Goal: Task Accomplishment & Management: Use online tool/utility

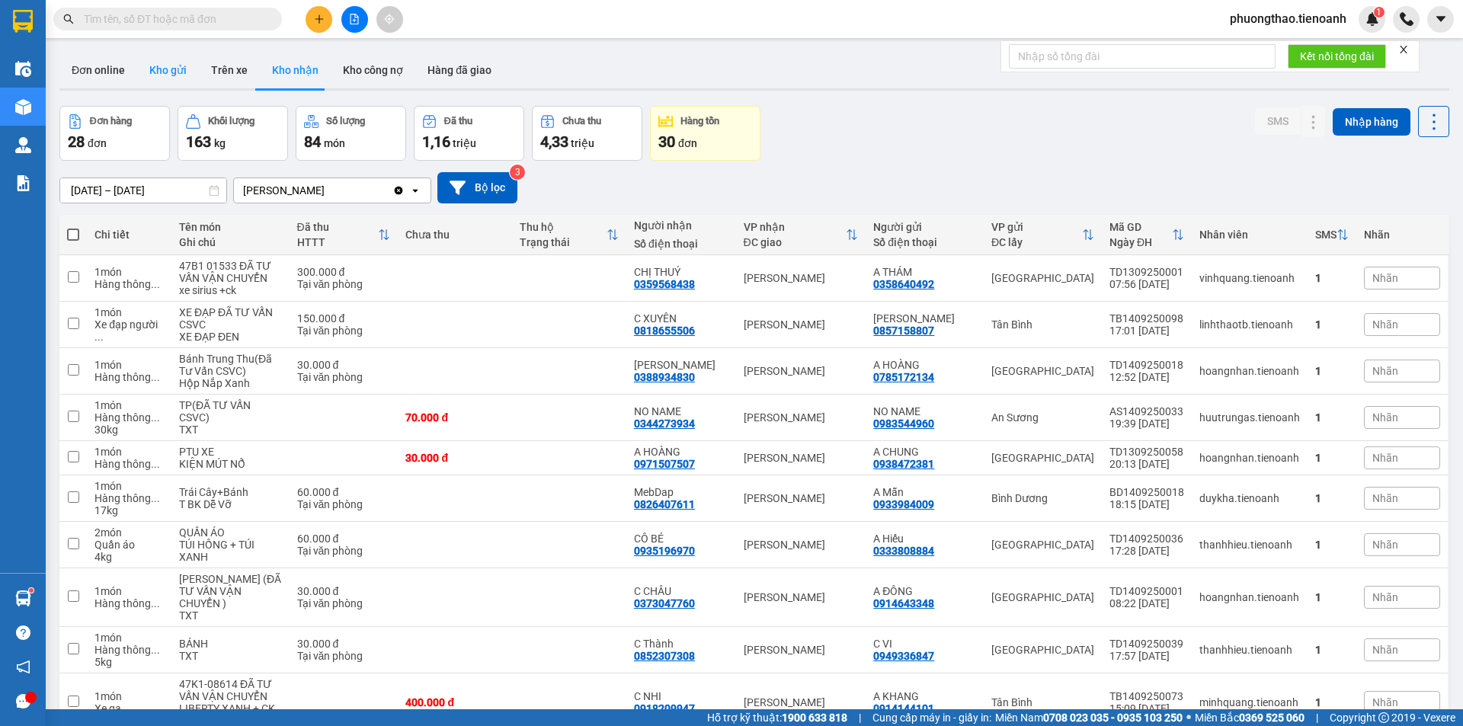
click at [176, 68] on button "Kho gửi" at bounding box center [168, 70] width 62 height 37
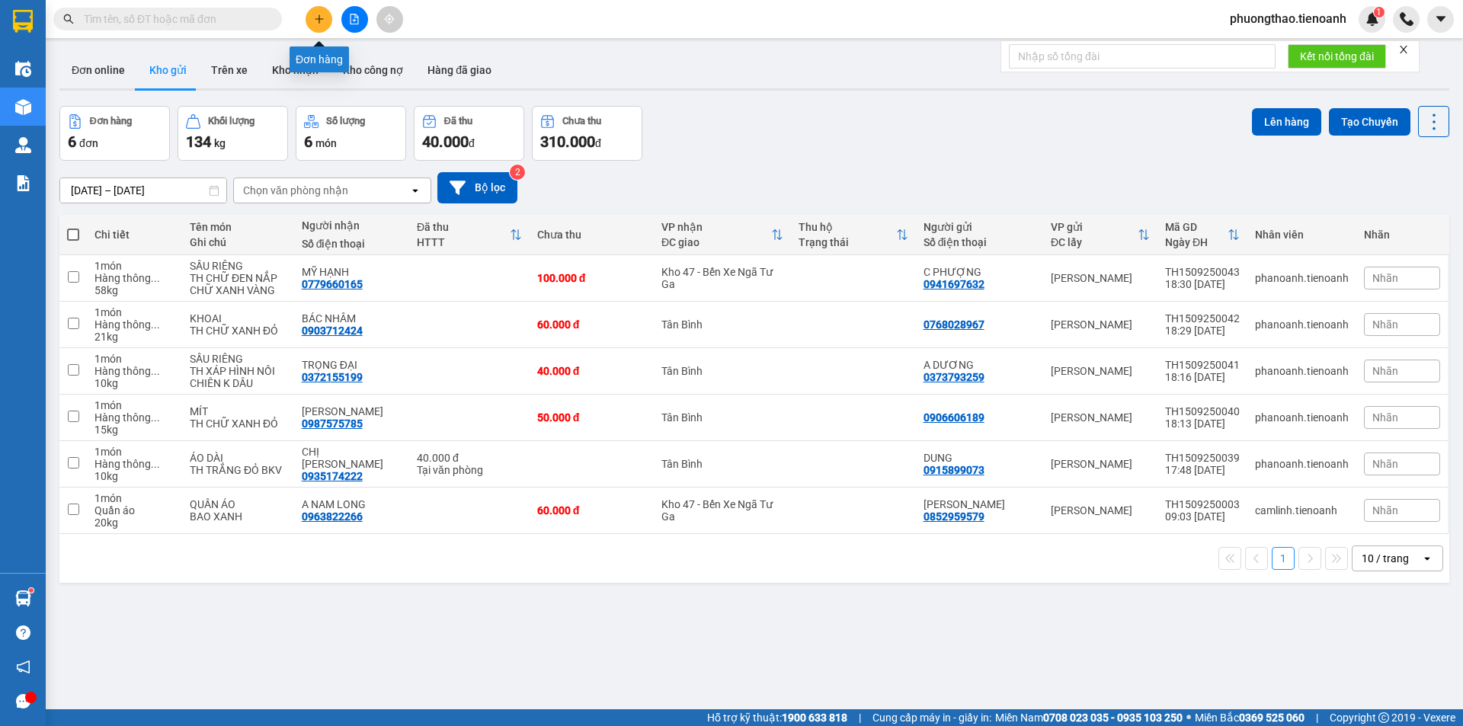
click at [321, 21] on icon "plus" at bounding box center [319, 19] width 11 height 11
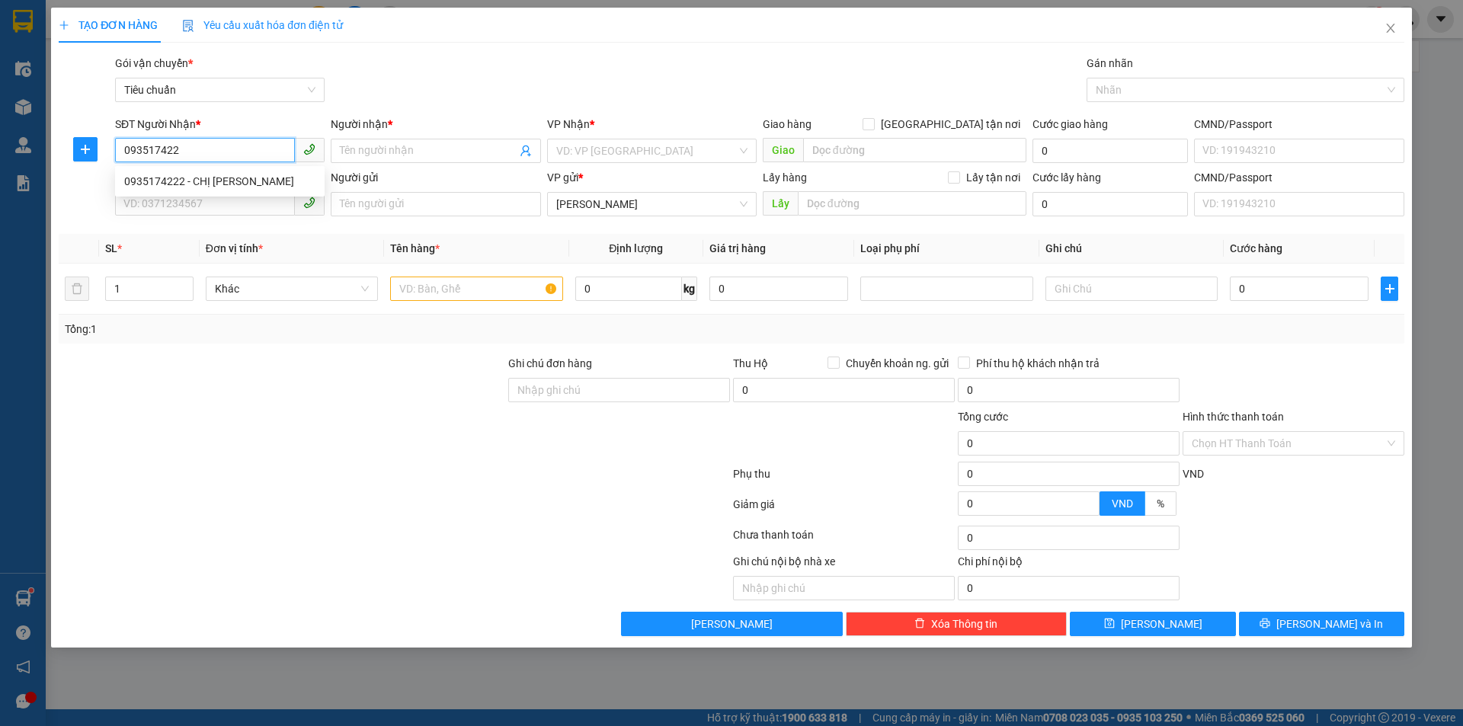
type input "0935174222"
click at [264, 181] on div "0935174222 - CHỊ [PERSON_NAME]" at bounding box center [219, 181] width 191 height 17
type input "CHỊ [PERSON_NAME]"
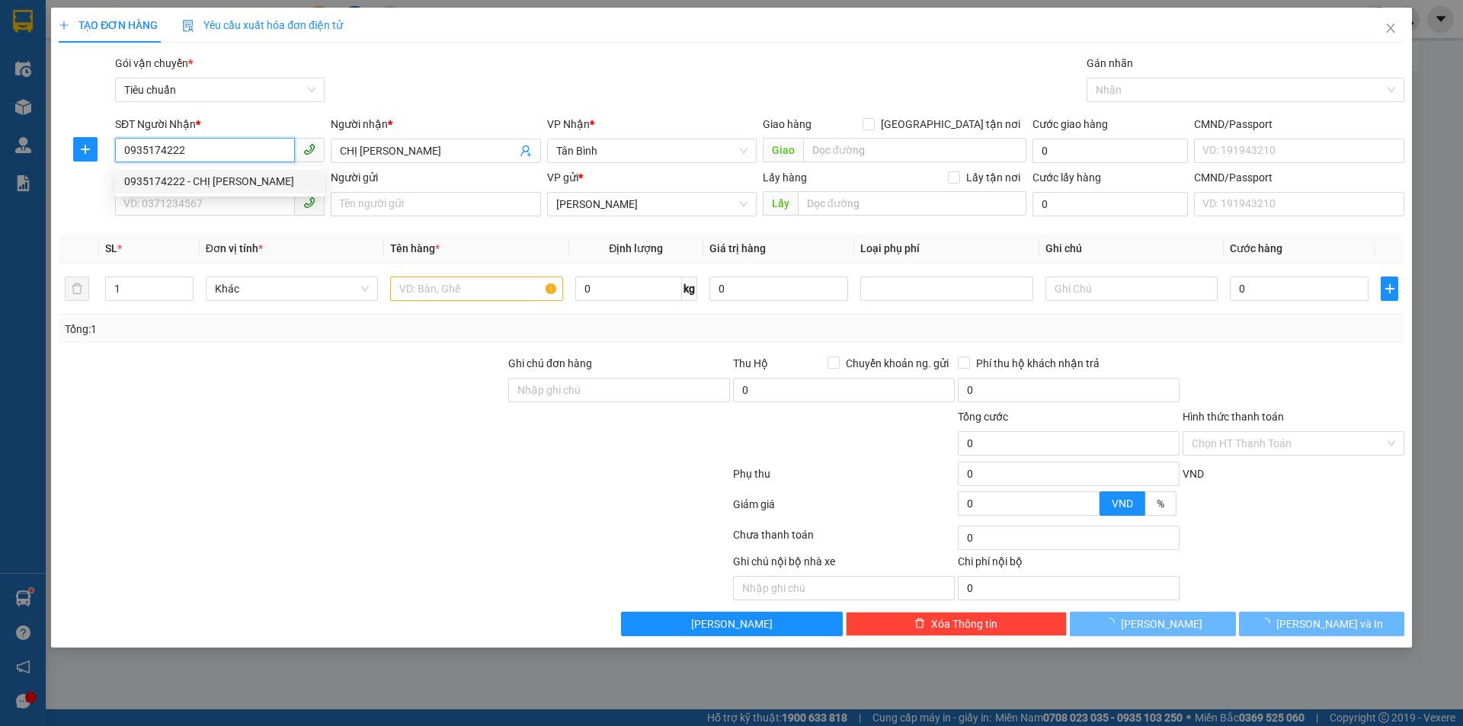
type input "40.000"
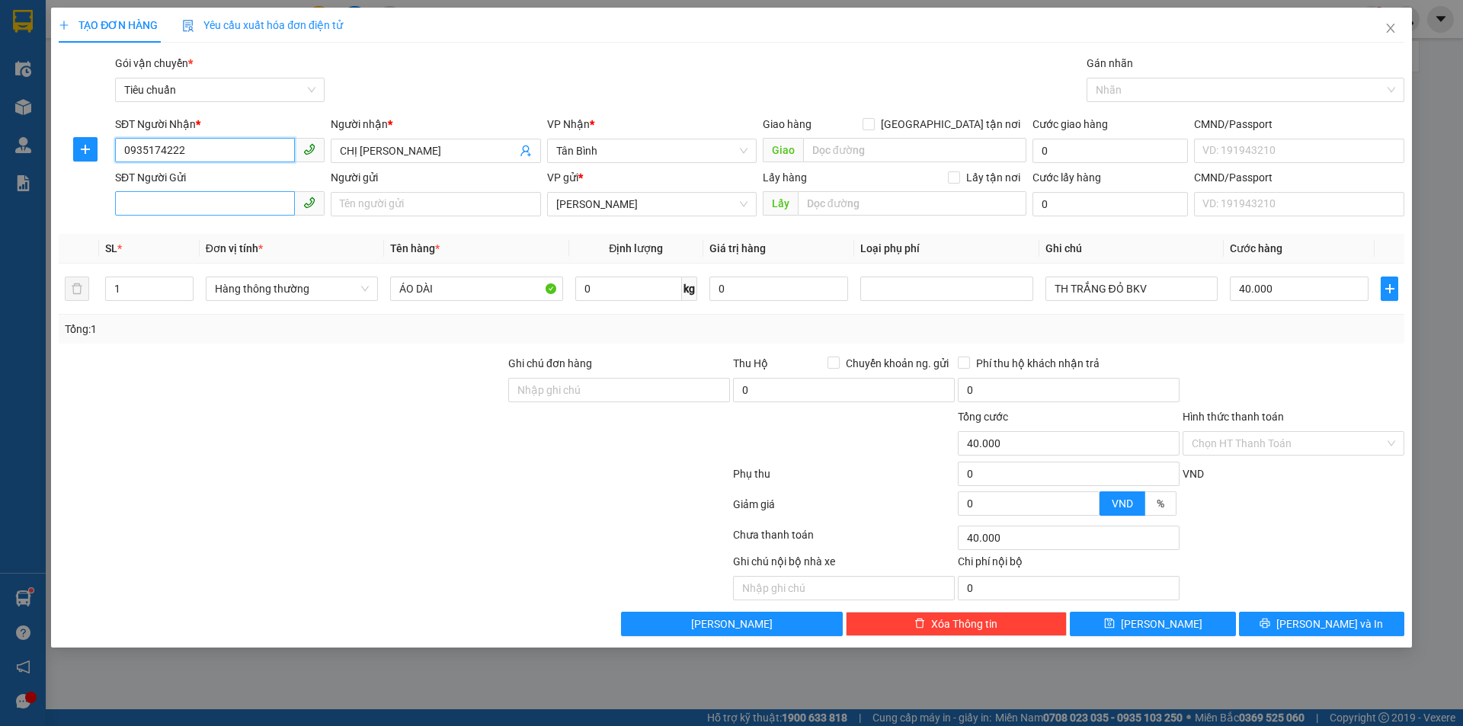
type input "0935174222"
click at [231, 197] on input "SĐT Người Gửi" at bounding box center [205, 203] width 180 height 24
click at [233, 237] on div "0915899073 - DUNG" at bounding box center [219, 234] width 191 height 17
type input "0915899073"
type input "DUNG"
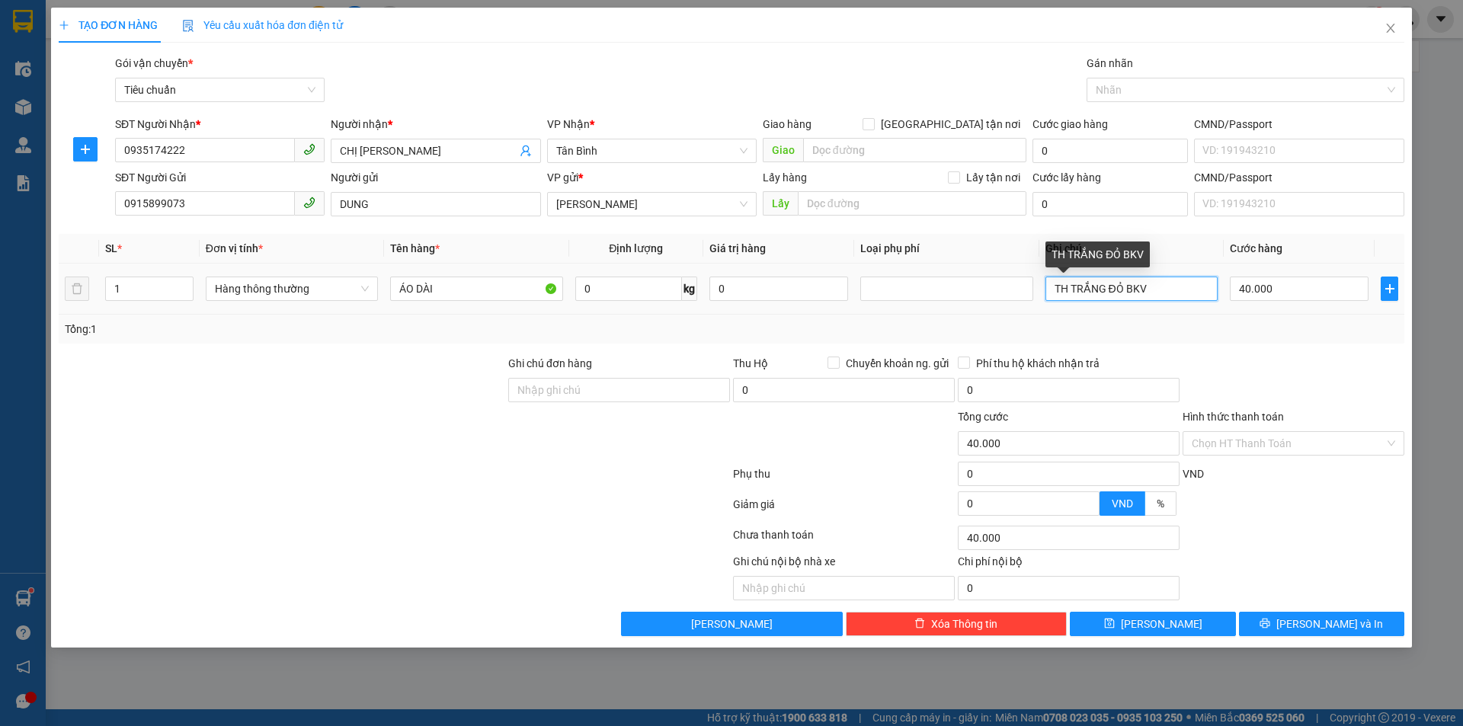
drag, startPoint x: 1150, startPoint y: 296, endPoint x: 1137, endPoint y: 296, distance: 12.2
click at [1137, 296] on input "TH TRẮNG ĐỎ BKV" at bounding box center [1131, 289] width 172 height 24
drag, startPoint x: 1122, startPoint y: 288, endPoint x: 1108, endPoint y: 288, distance: 13.7
click at [1108, 288] on input "TH TRẮNG ĐỎ BKV" at bounding box center [1131, 289] width 172 height 24
drag, startPoint x: 1068, startPoint y: 285, endPoint x: 1040, endPoint y: 285, distance: 28.2
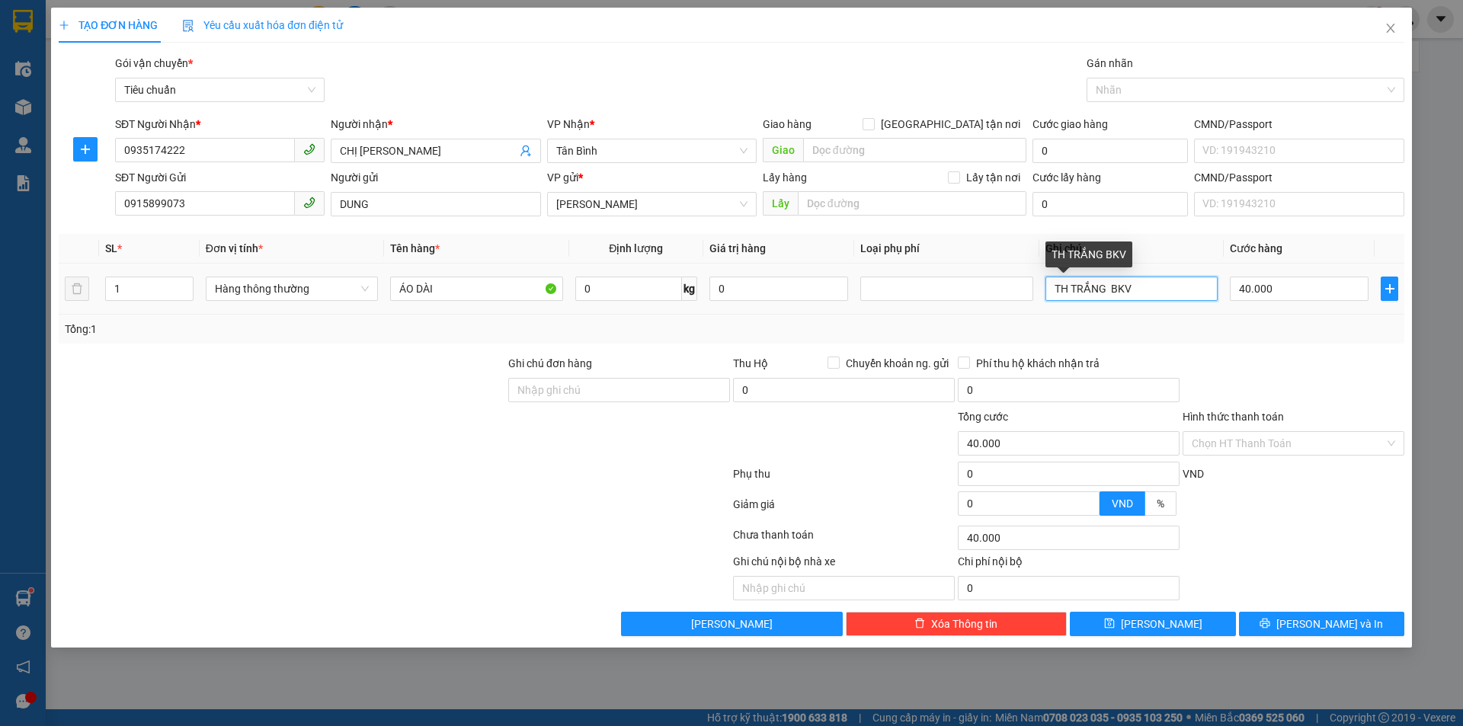
click at [1040, 285] on td "TH TRẮNG BKV" at bounding box center [1131, 289] width 184 height 51
type input "TÚI TRẮNG BKV"
click at [632, 292] on input "0" at bounding box center [628, 289] width 107 height 24
type input "1"
click at [1303, 288] on input "40.000" at bounding box center [1299, 289] width 139 height 24
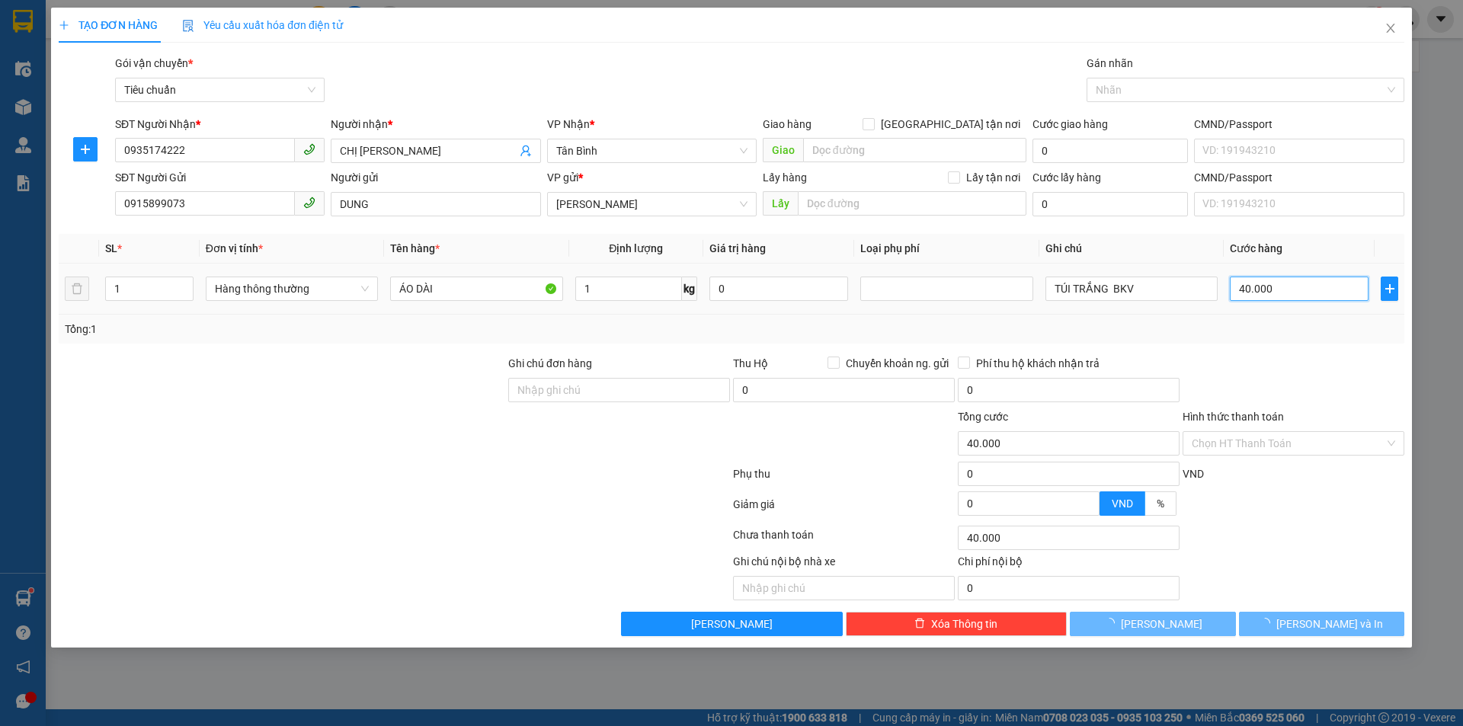
type input "30.000"
type input "300.003"
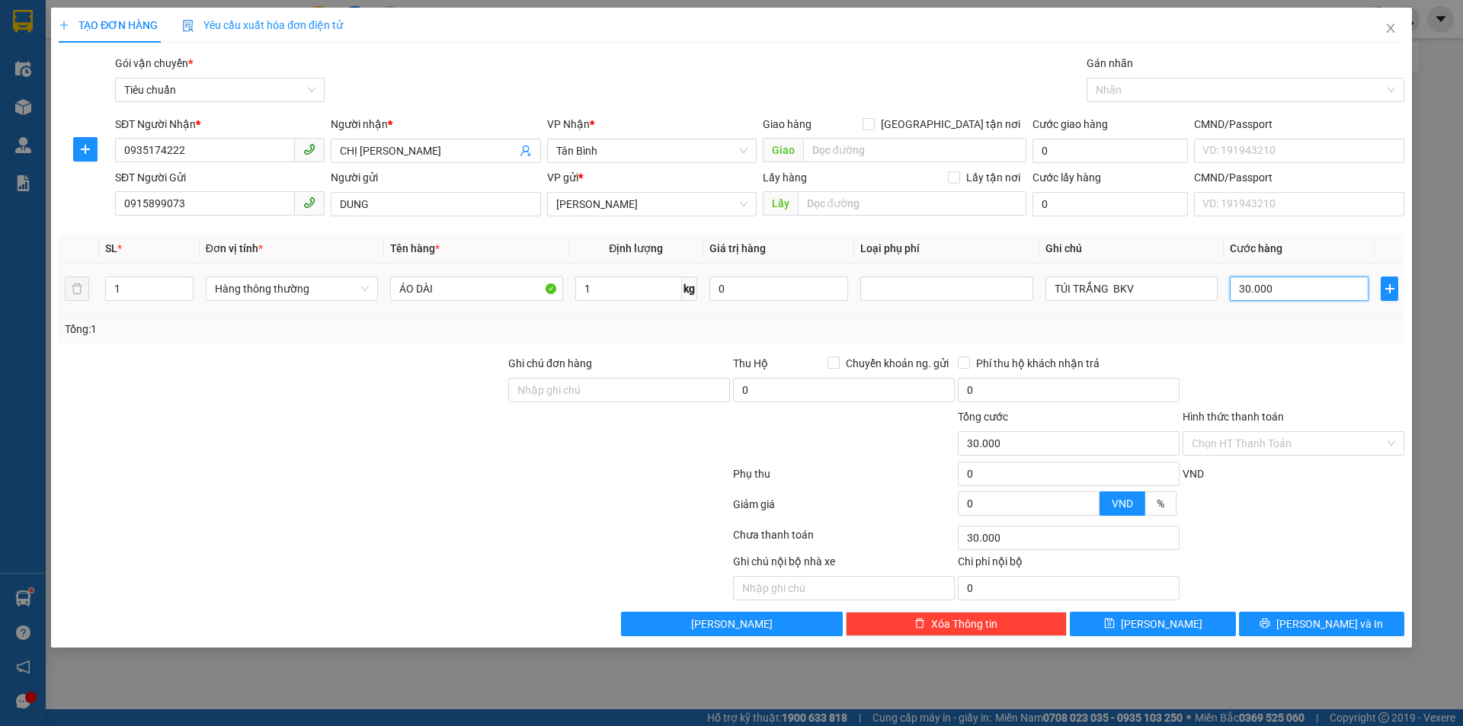
type input "300.003"
type input "3.000.030"
drag, startPoint x: 1304, startPoint y: 286, endPoint x: 1204, endPoint y: 299, distance: 101.4
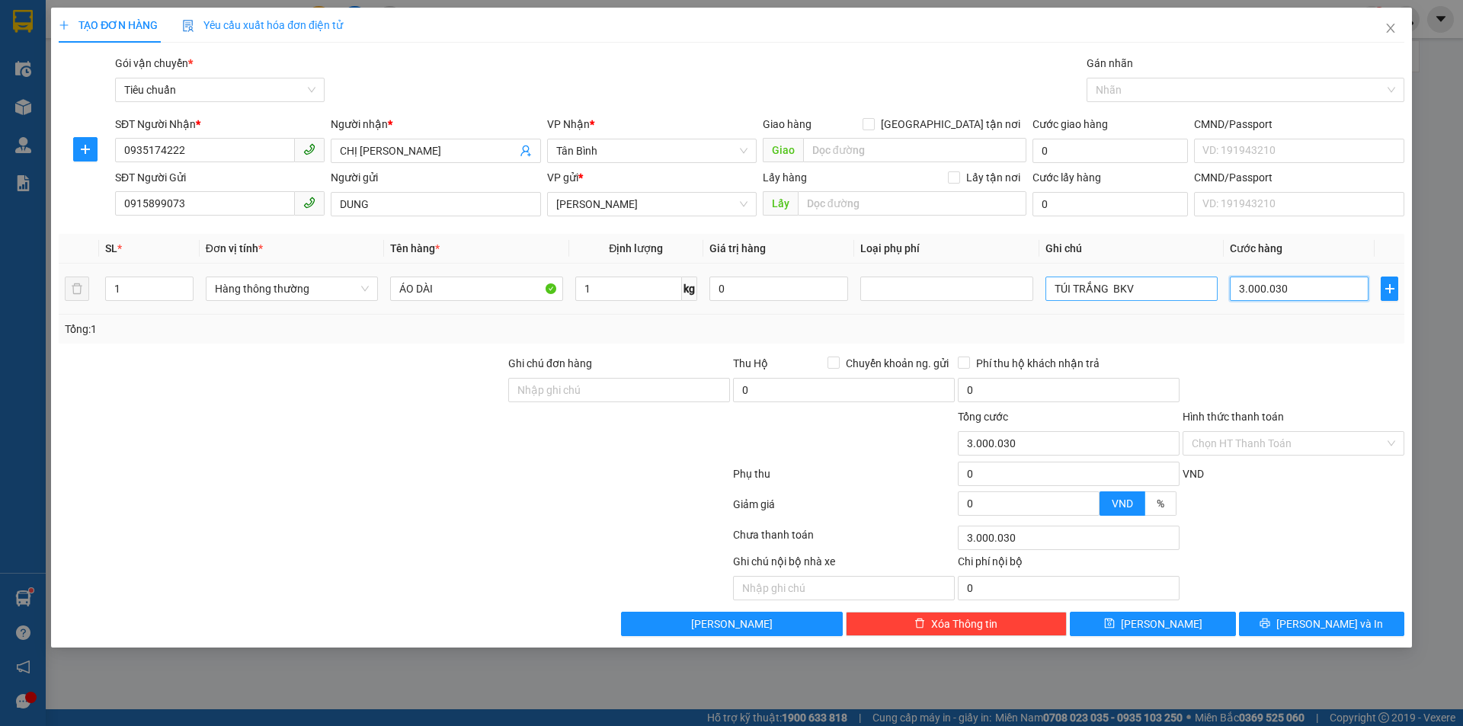
click at [1204, 299] on tr "1 Hàng thông thường ÁO DÀI 1 kg 0 TÚI TRẮNG BKV 3.000.030" at bounding box center [731, 289] width 1345 height 51
type input "3"
type input "30"
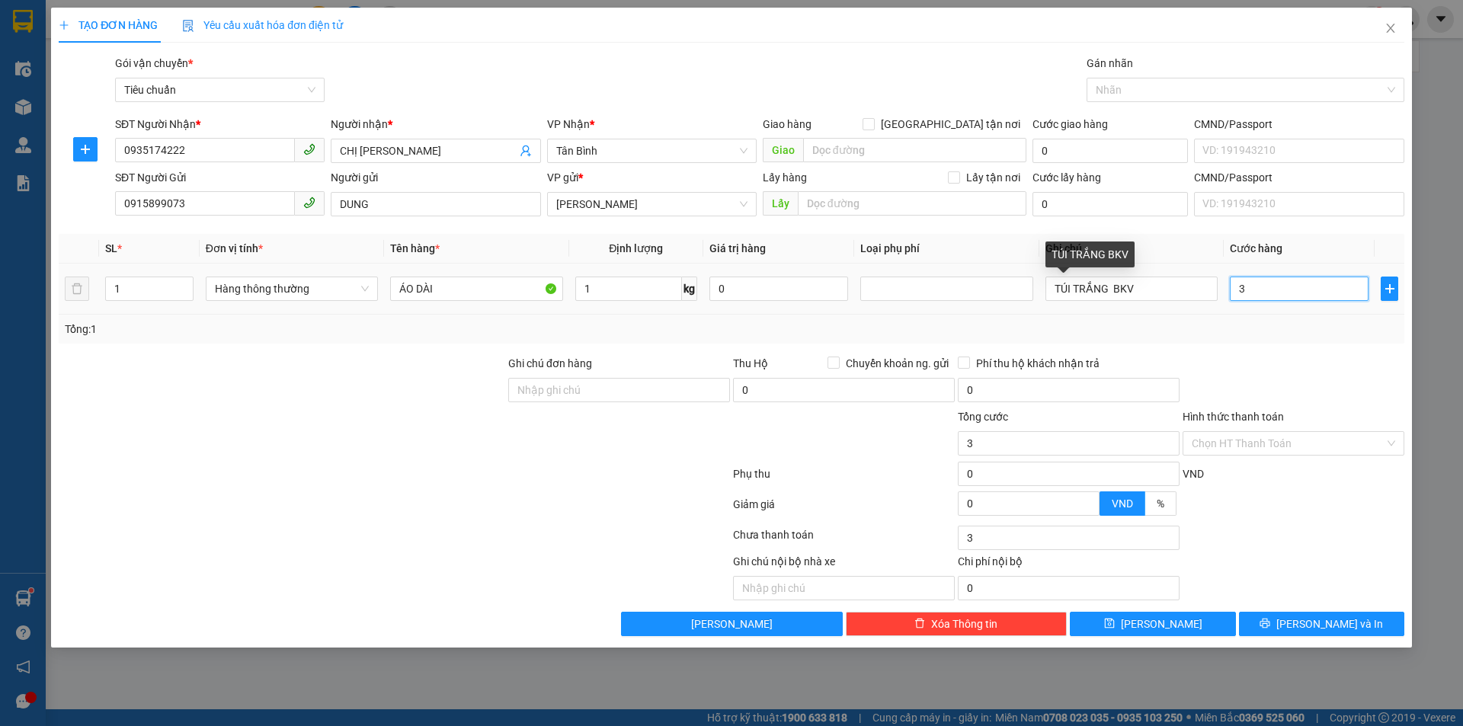
type input "30"
type input "30.000"
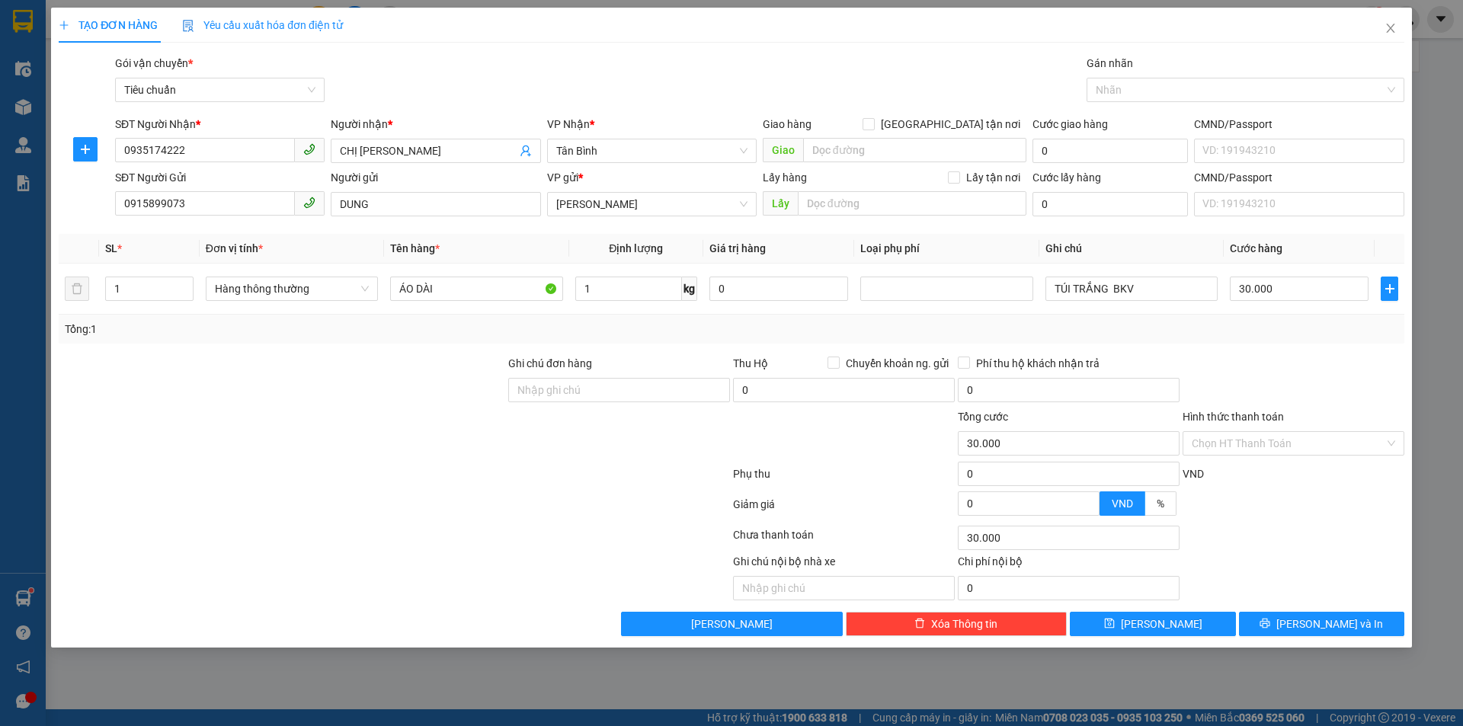
click at [1262, 353] on div "Transit Pickup Surcharge Ids Transit Deliver Surcharge Ids Transit Deliver Surc…" at bounding box center [731, 345] width 1345 height 581
click at [1258, 440] on input "Hình thức thanh toán" at bounding box center [1287, 443] width 193 height 23
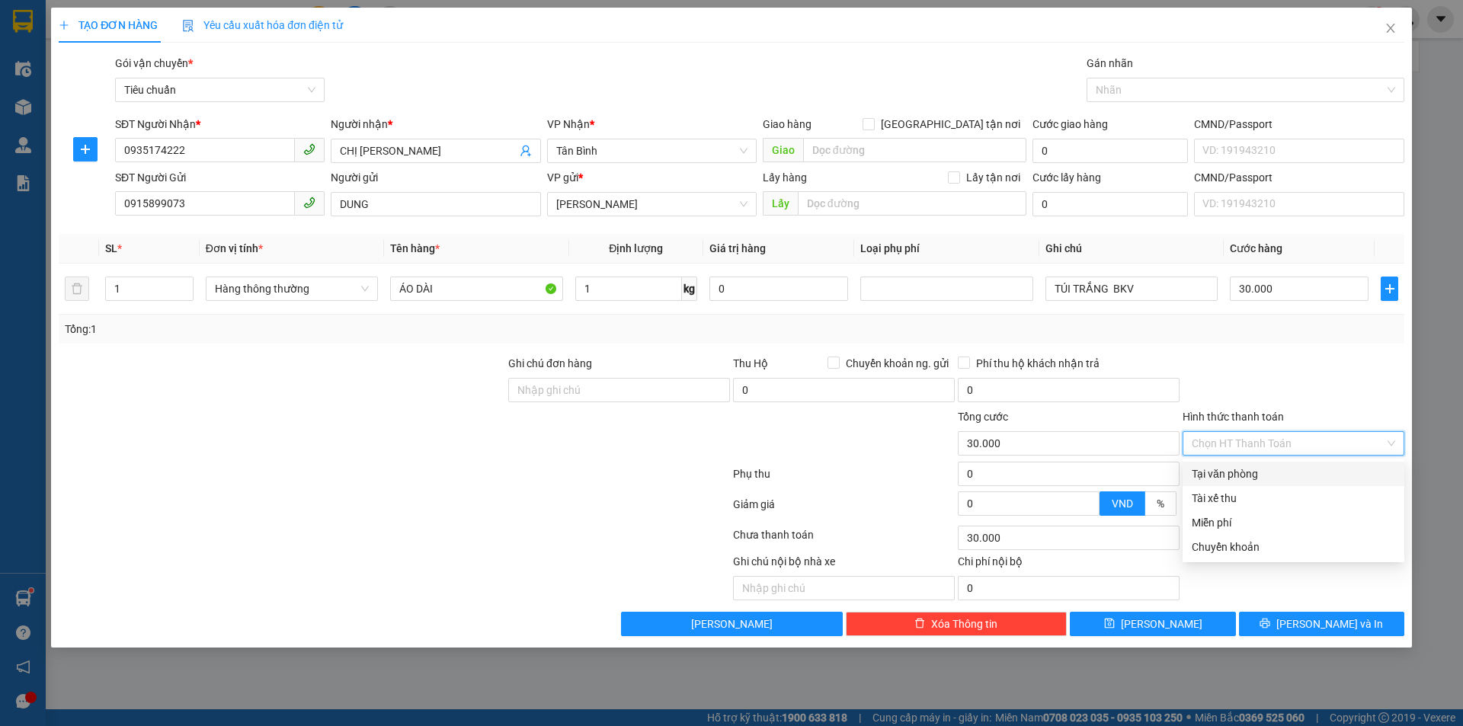
click at [1255, 477] on div "Tại văn phòng" at bounding box center [1292, 473] width 203 height 17
type input "0"
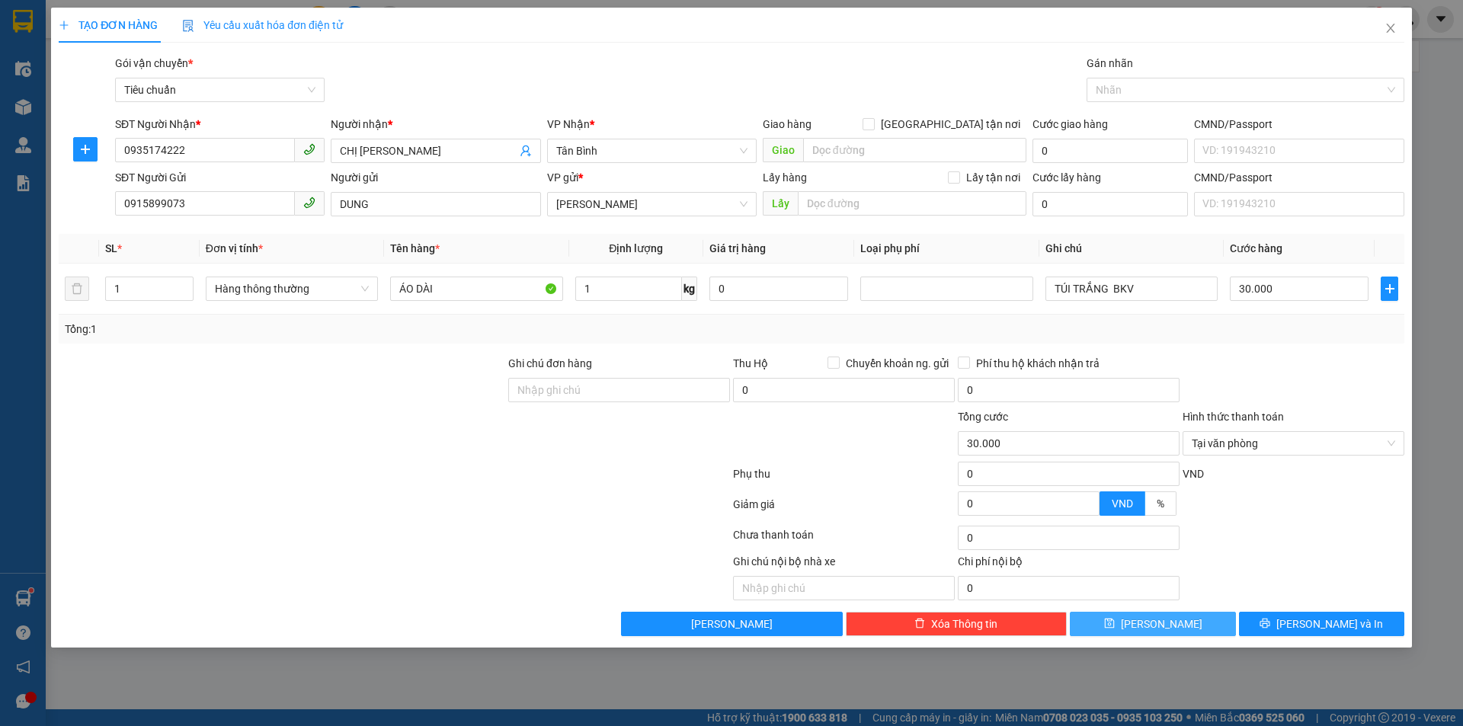
click at [1158, 620] on span "[PERSON_NAME]" at bounding box center [1162, 624] width 82 height 17
type input "0"
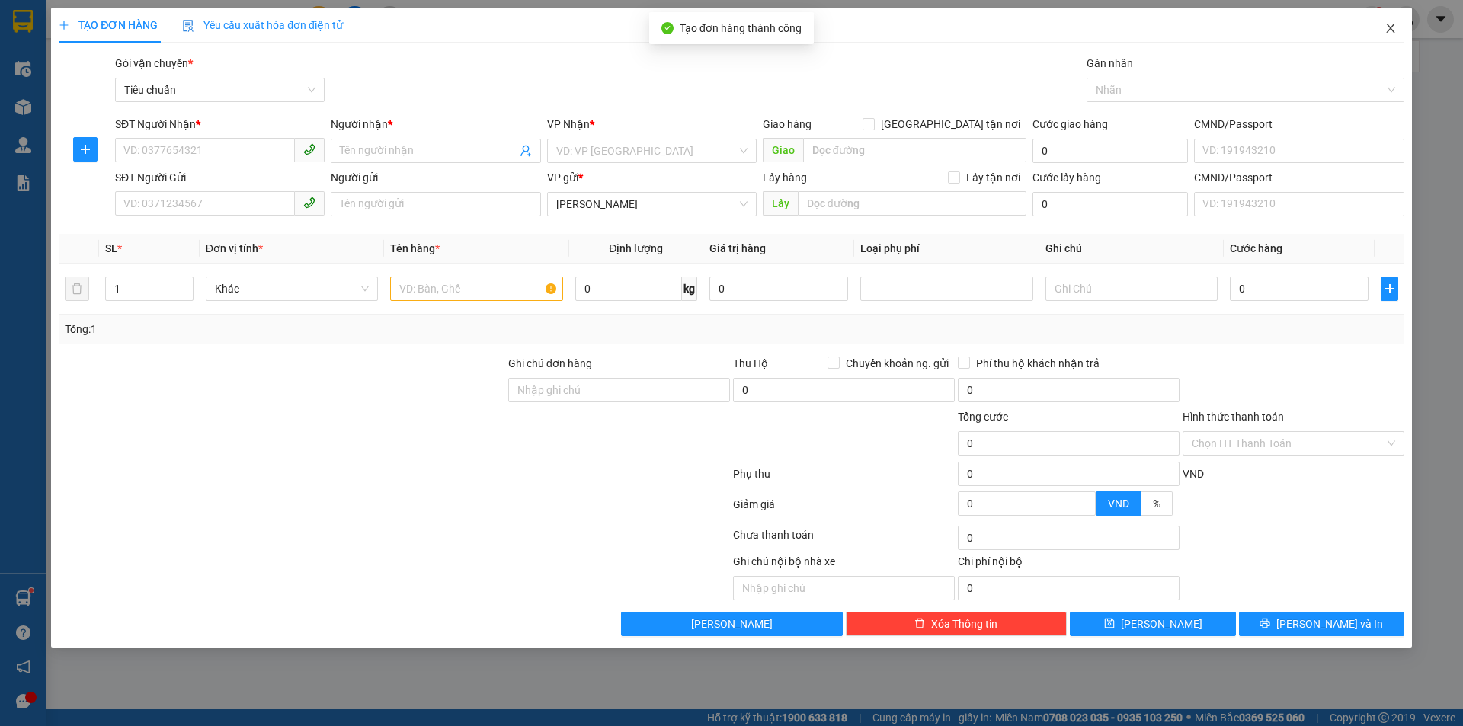
click at [1392, 26] on icon "close" at bounding box center [1390, 28] width 12 height 12
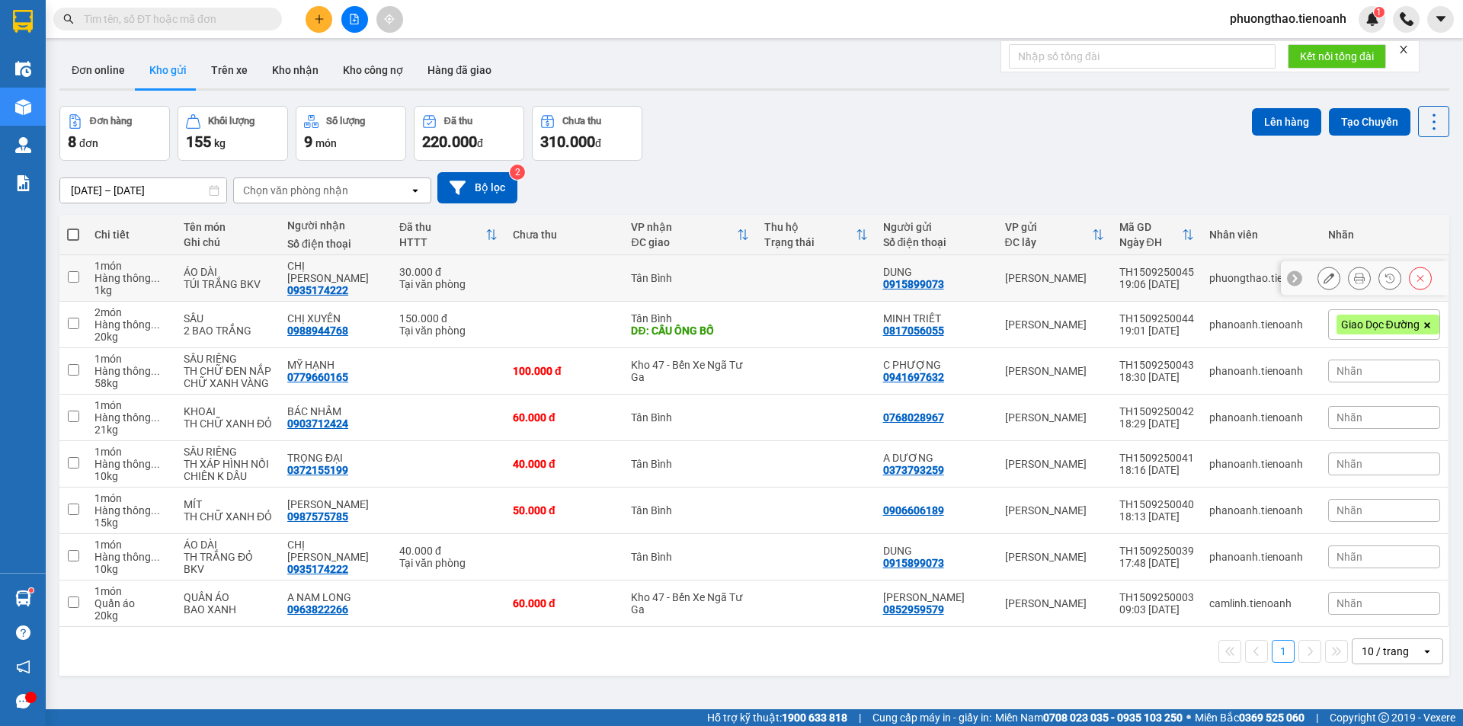
click at [71, 277] on input "checkbox" at bounding box center [73, 276] width 11 height 11
checkbox input "true"
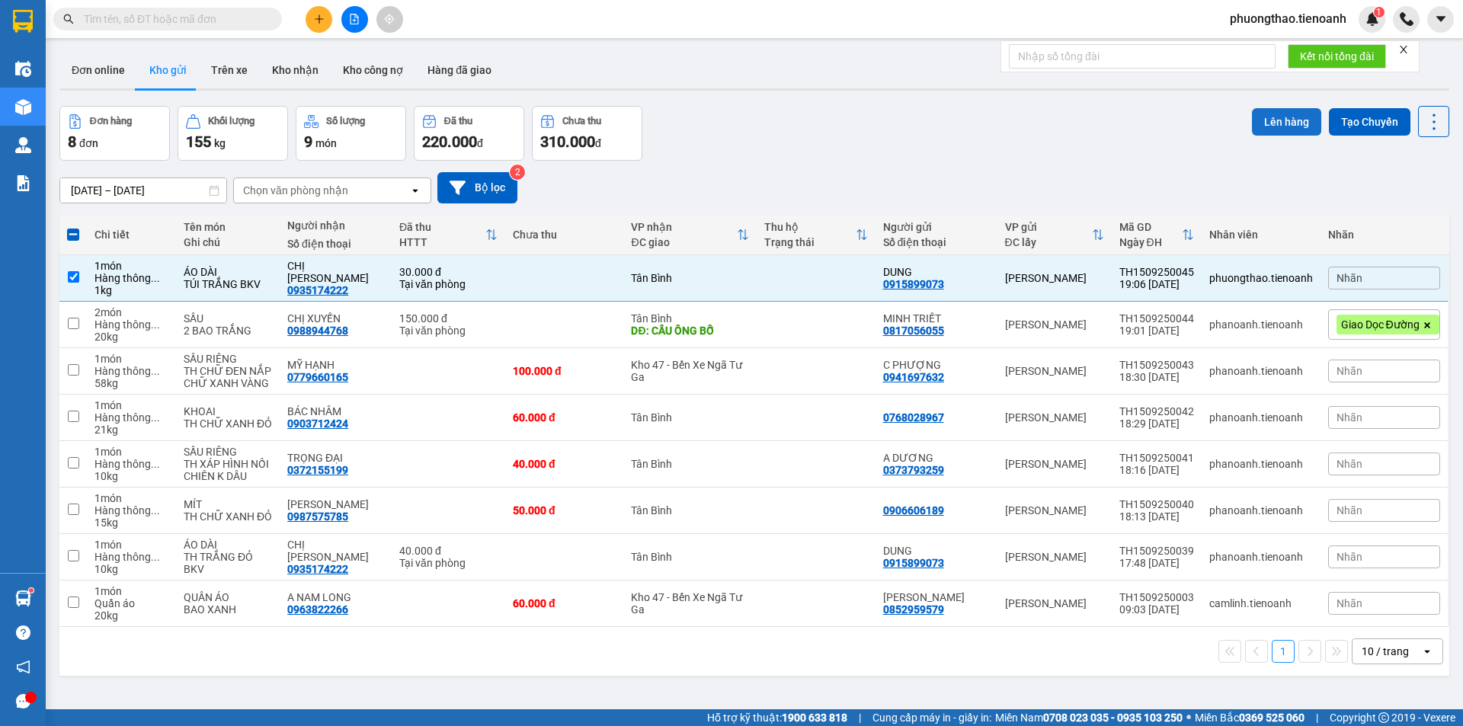
click at [1275, 126] on button "Lên hàng" at bounding box center [1286, 121] width 69 height 27
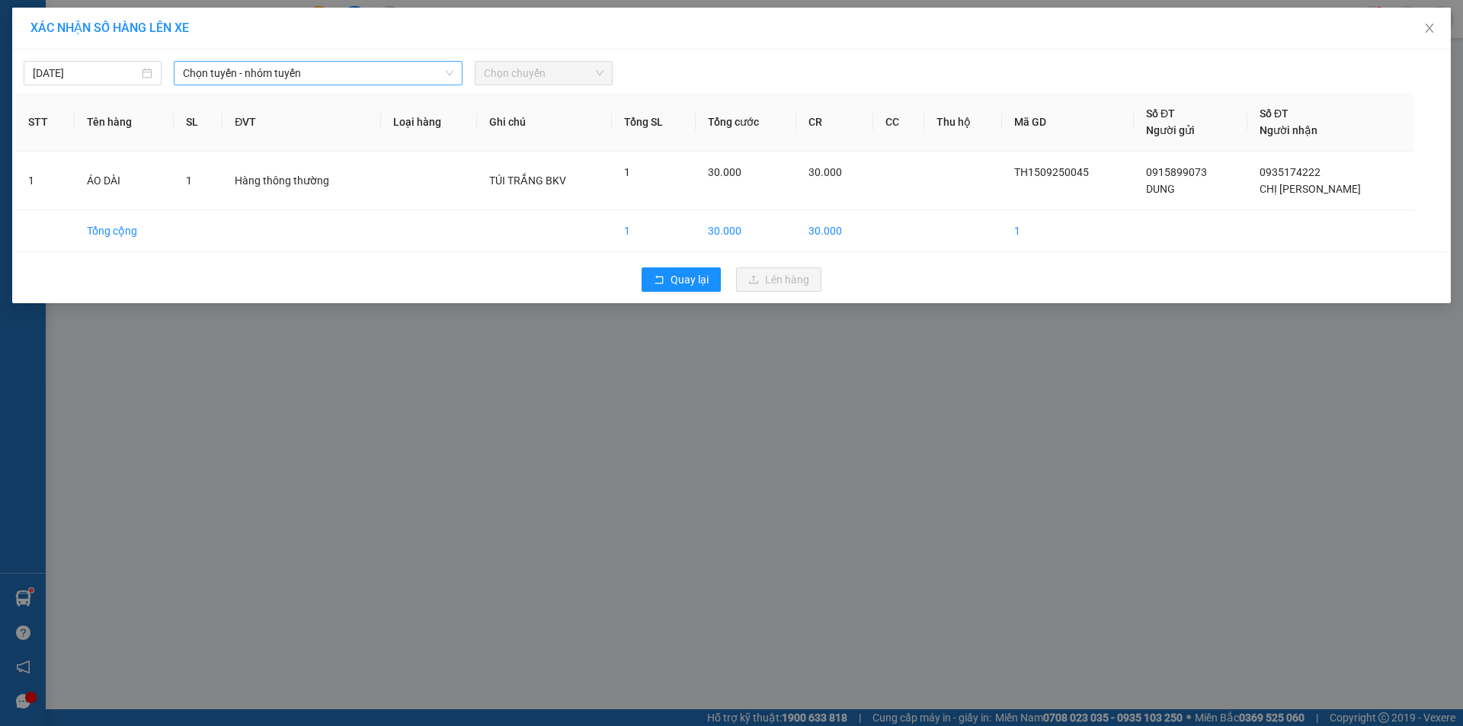
click at [256, 82] on span "Chọn tuyến - nhóm tuyến" at bounding box center [318, 73] width 270 height 23
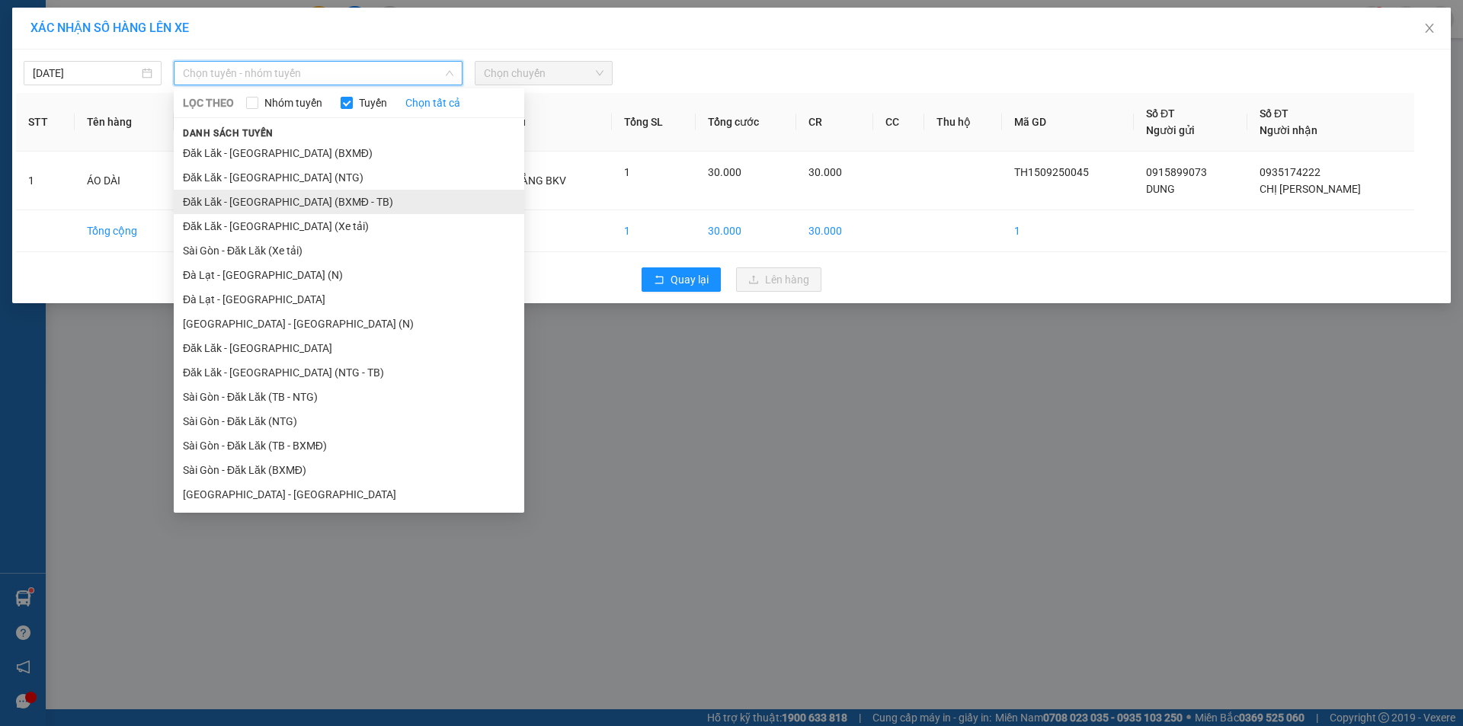
click at [343, 207] on li "Đăk Lăk - [GEOGRAPHIC_DATA] (BXMĐ - TB)" at bounding box center [349, 202] width 350 height 24
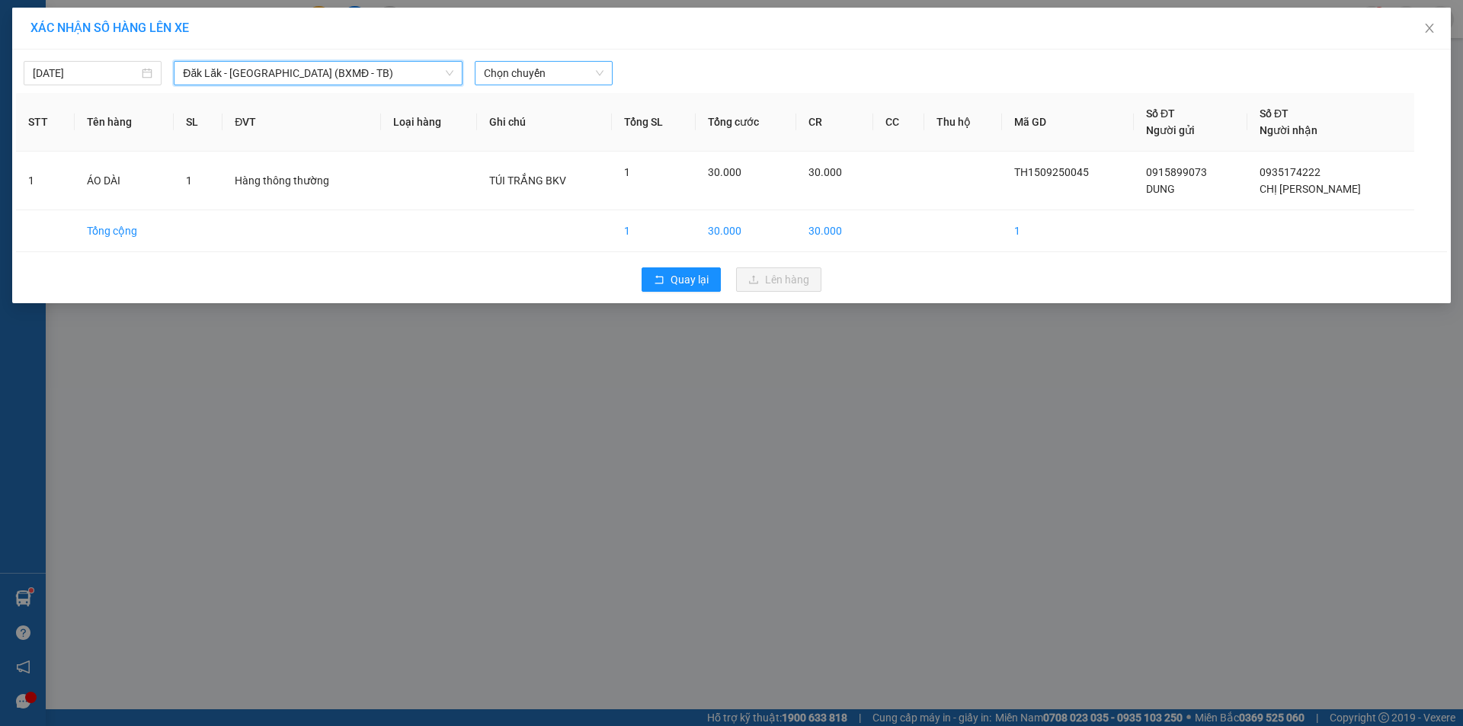
click at [503, 78] on span "Chọn chuyến" at bounding box center [544, 73] width 120 height 23
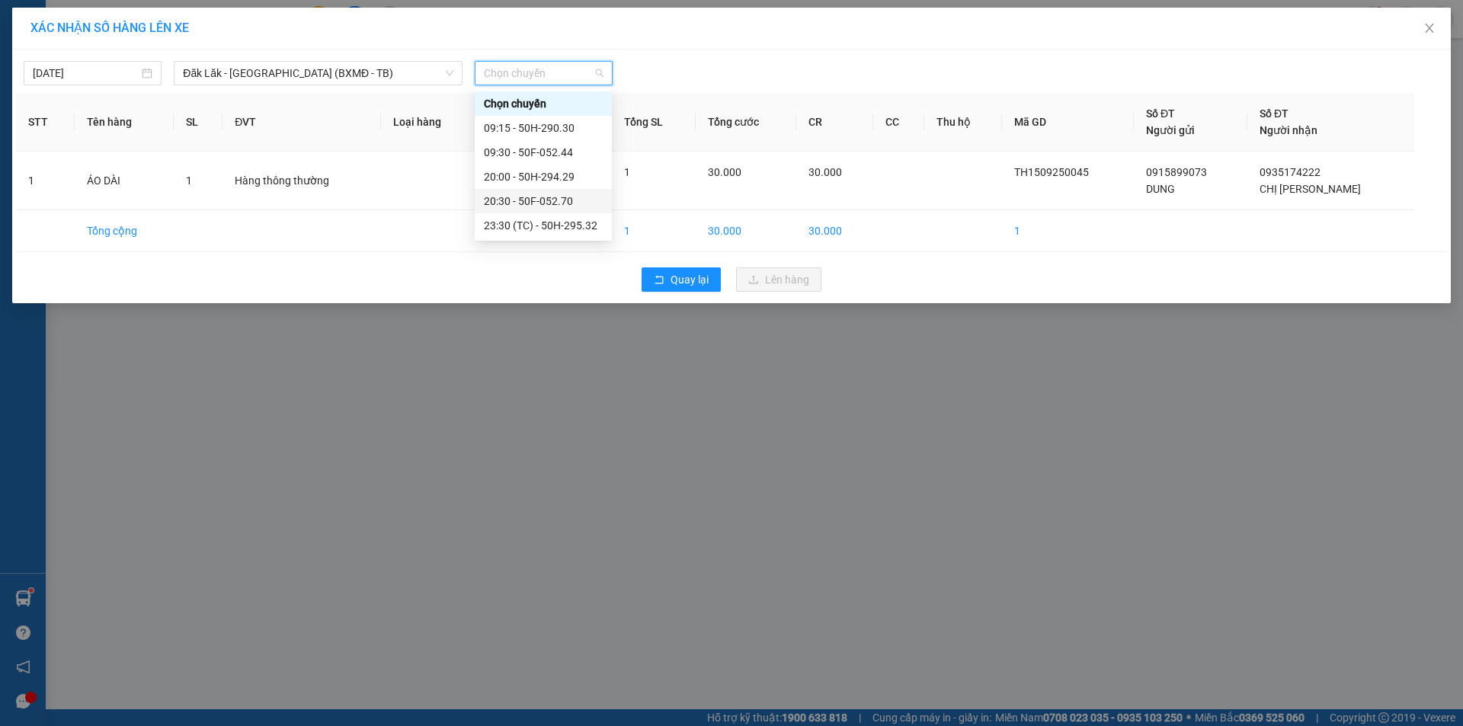
click at [575, 200] on div "20:30 - 50F-052.70" at bounding box center [543, 201] width 119 height 17
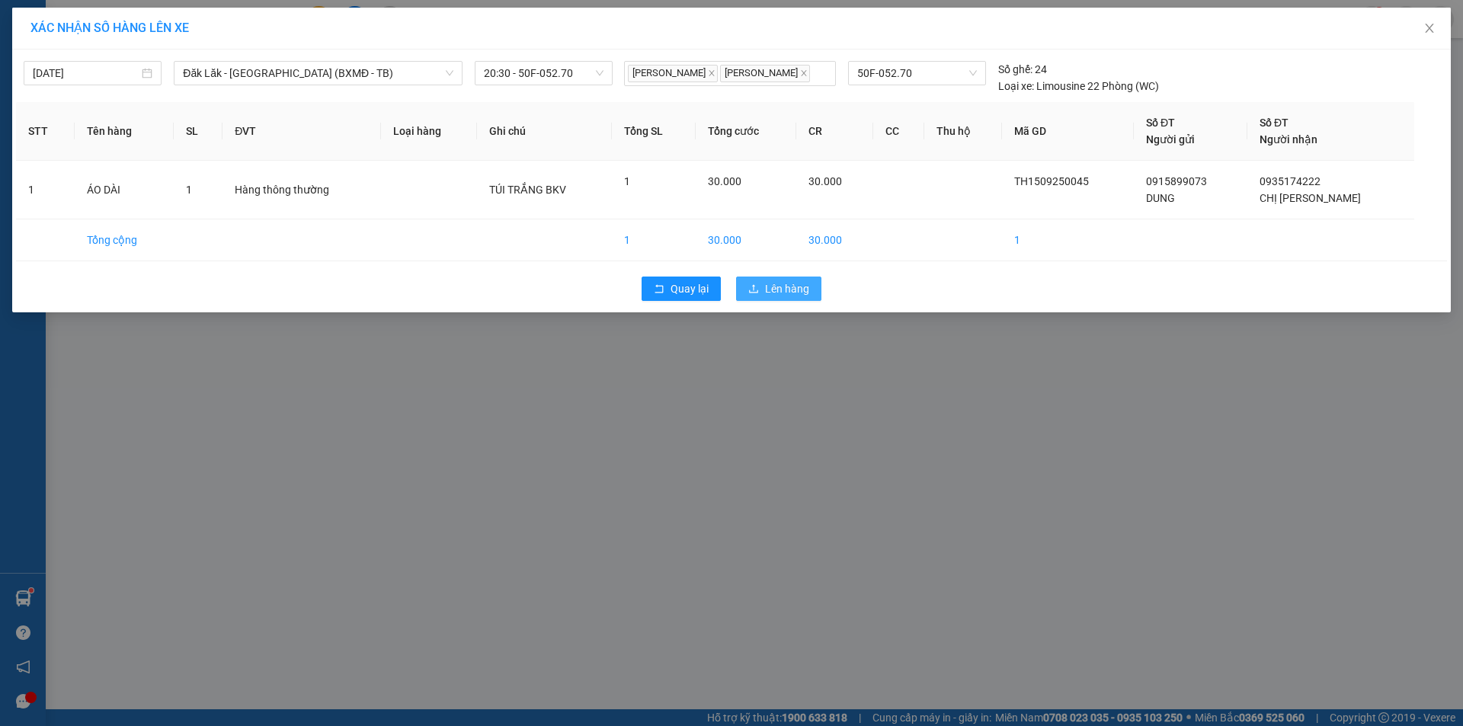
click at [763, 301] on button "Lên hàng" at bounding box center [778, 289] width 85 height 24
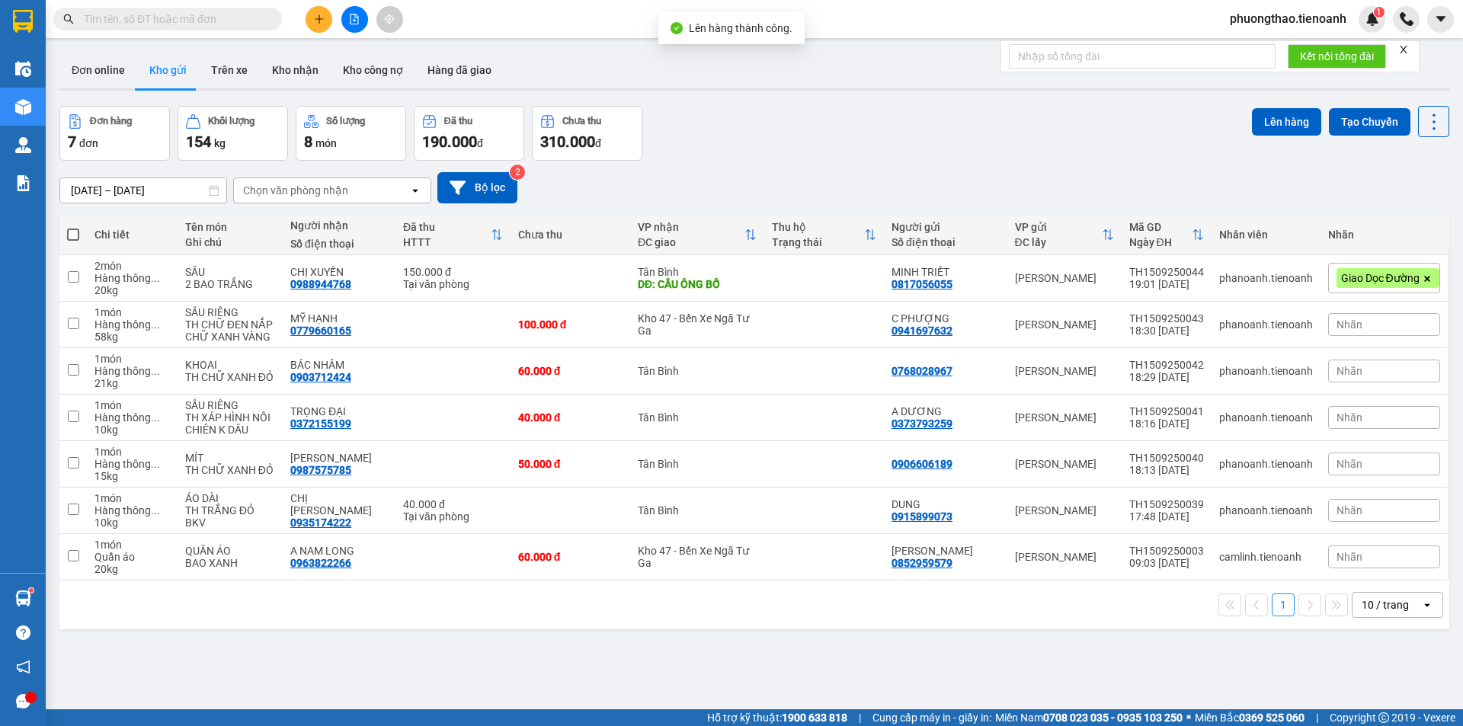
drag, startPoint x: 76, startPoint y: 238, endPoint x: 149, endPoint y: 213, distance: 76.6
click at [76, 238] on span at bounding box center [73, 235] width 12 height 12
click at [73, 227] on input "checkbox" at bounding box center [73, 227] width 0 height 0
checkbox input "true"
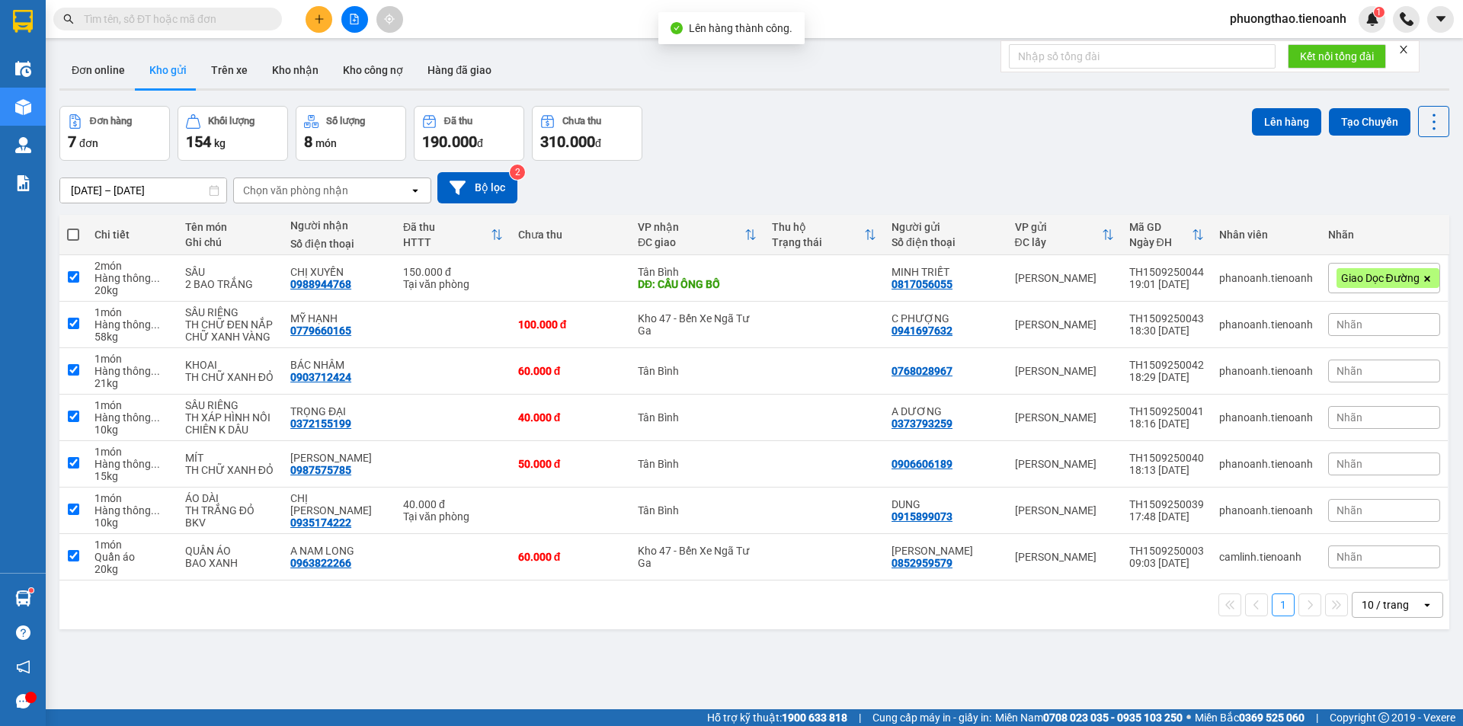
checkbox input "true"
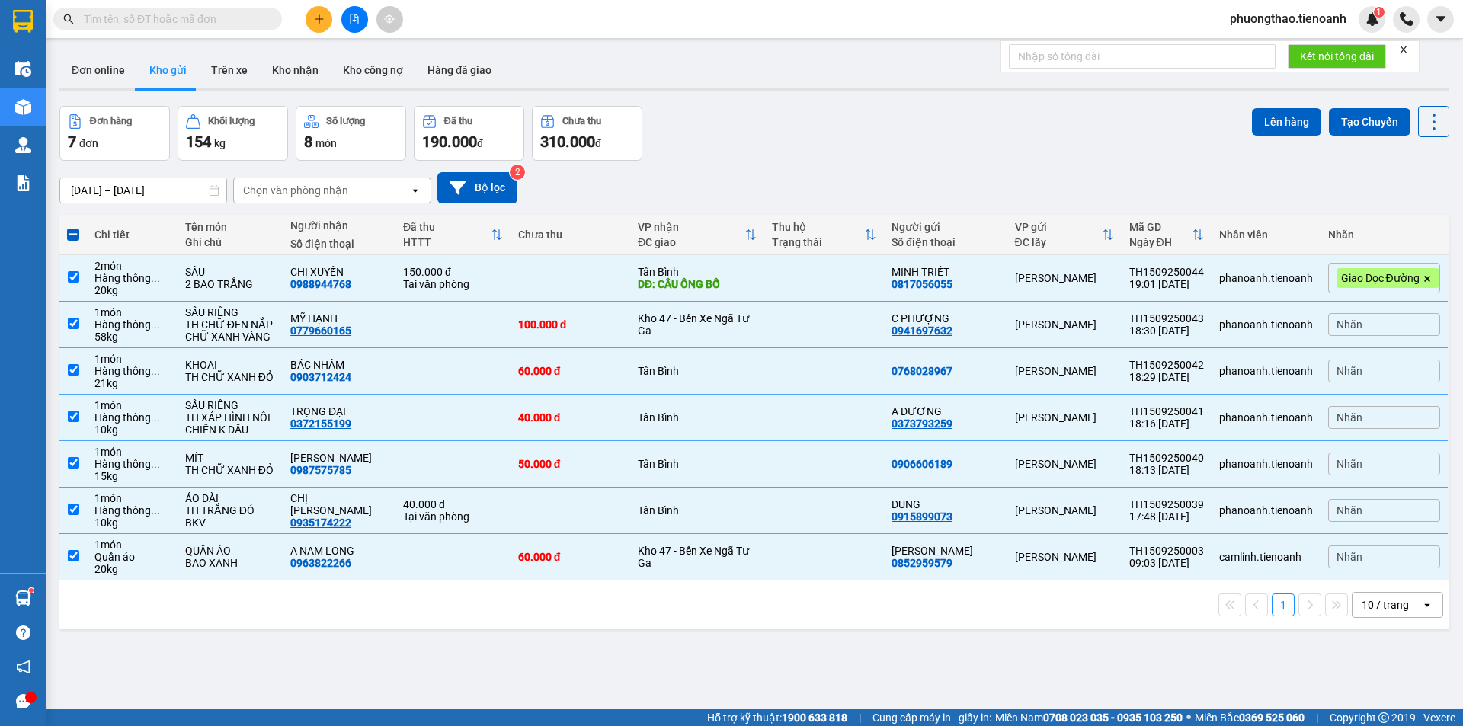
click at [69, 236] on span at bounding box center [73, 235] width 12 height 12
click at [73, 227] on input "checkbox" at bounding box center [73, 227] width 0 height 0
click at [72, 232] on span at bounding box center [73, 235] width 12 height 12
click at [73, 227] on input "checkbox" at bounding box center [73, 227] width 0 height 0
click at [72, 229] on span at bounding box center [73, 235] width 12 height 12
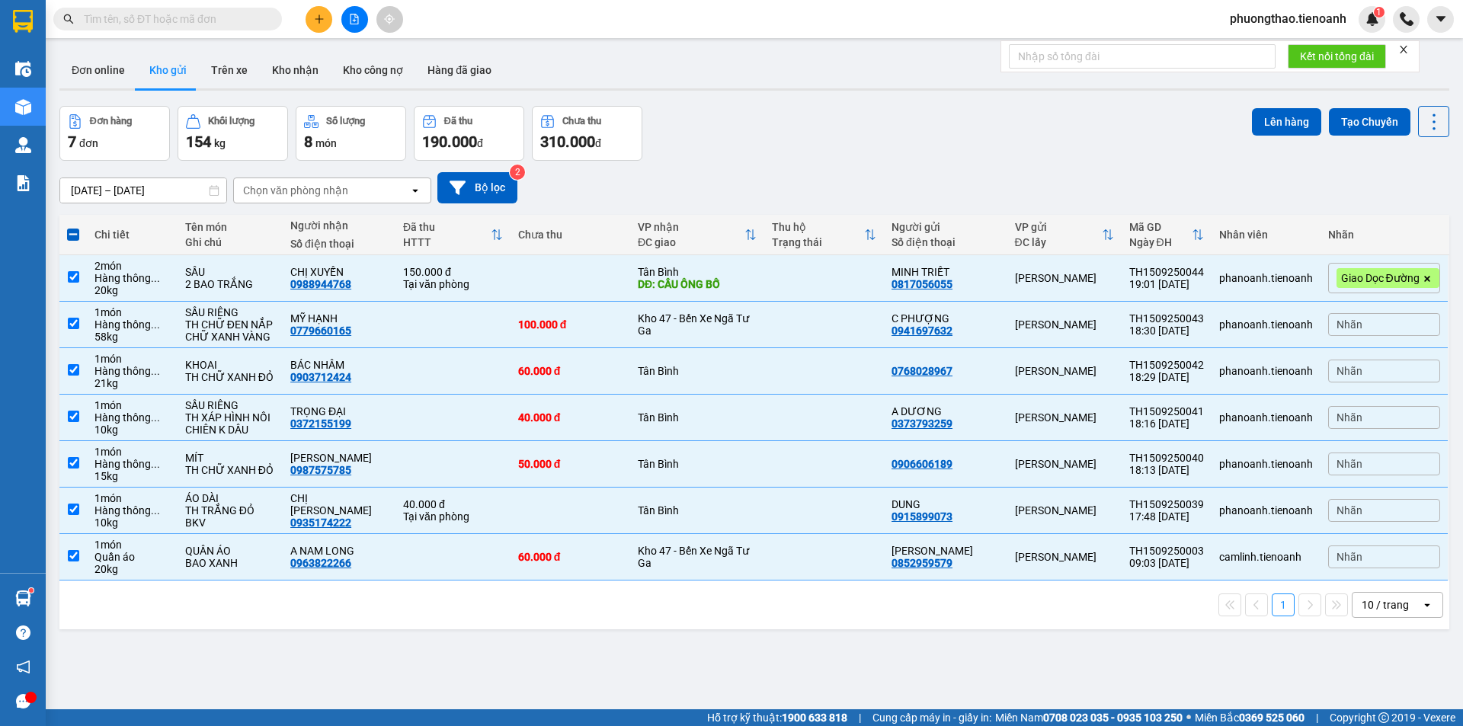
click at [73, 227] on input "checkbox" at bounding box center [73, 227] width 0 height 0
click at [72, 229] on span at bounding box center [73, 235] width 12 height 12
click at [73, 227] on input "checkbox" at bounding box center [73, 227] width 0 height 0
click at [75, 272] on input "checkbox" at bounding box center [73, 276] width 11 height 11
checkbox input "false"
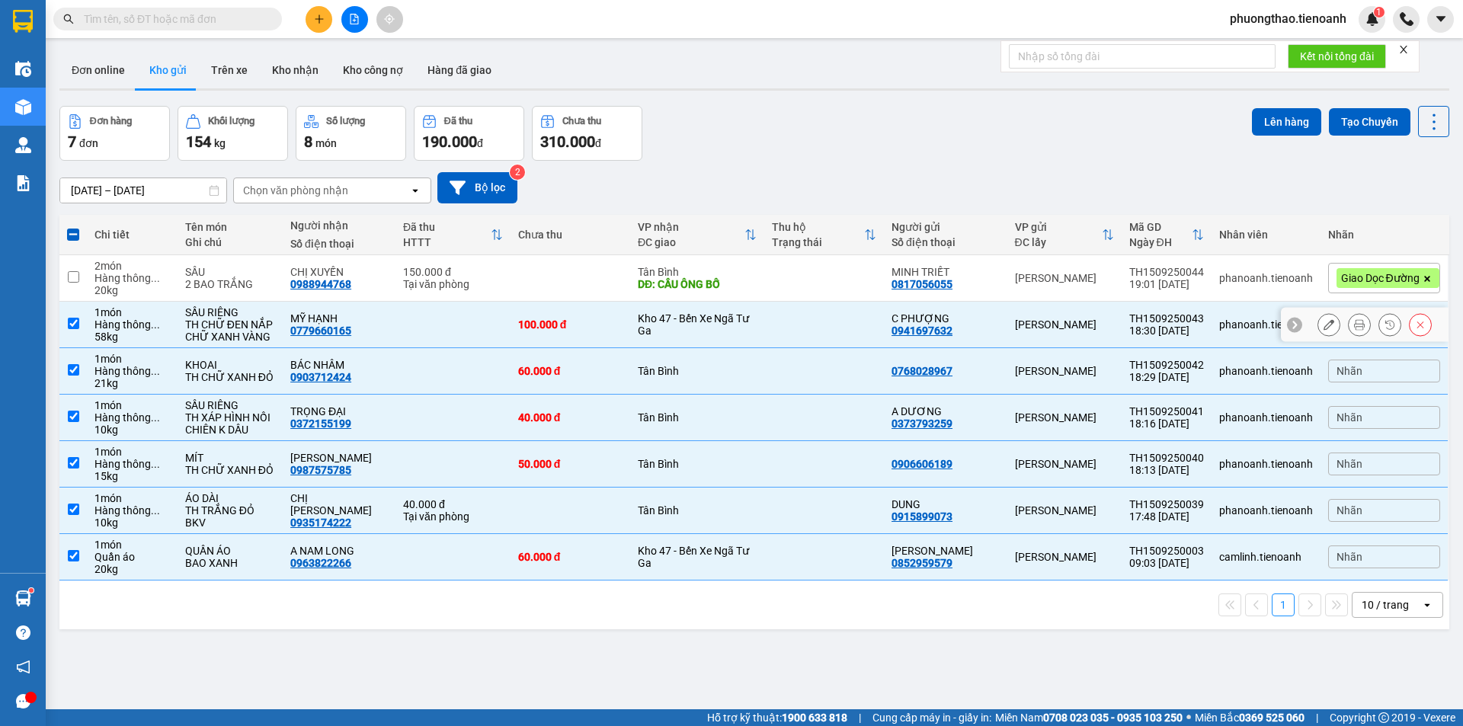
click at [75, 320] on input "checkbox" at bounding box center [73, 323] width 11 height 11
checkbox input "false"
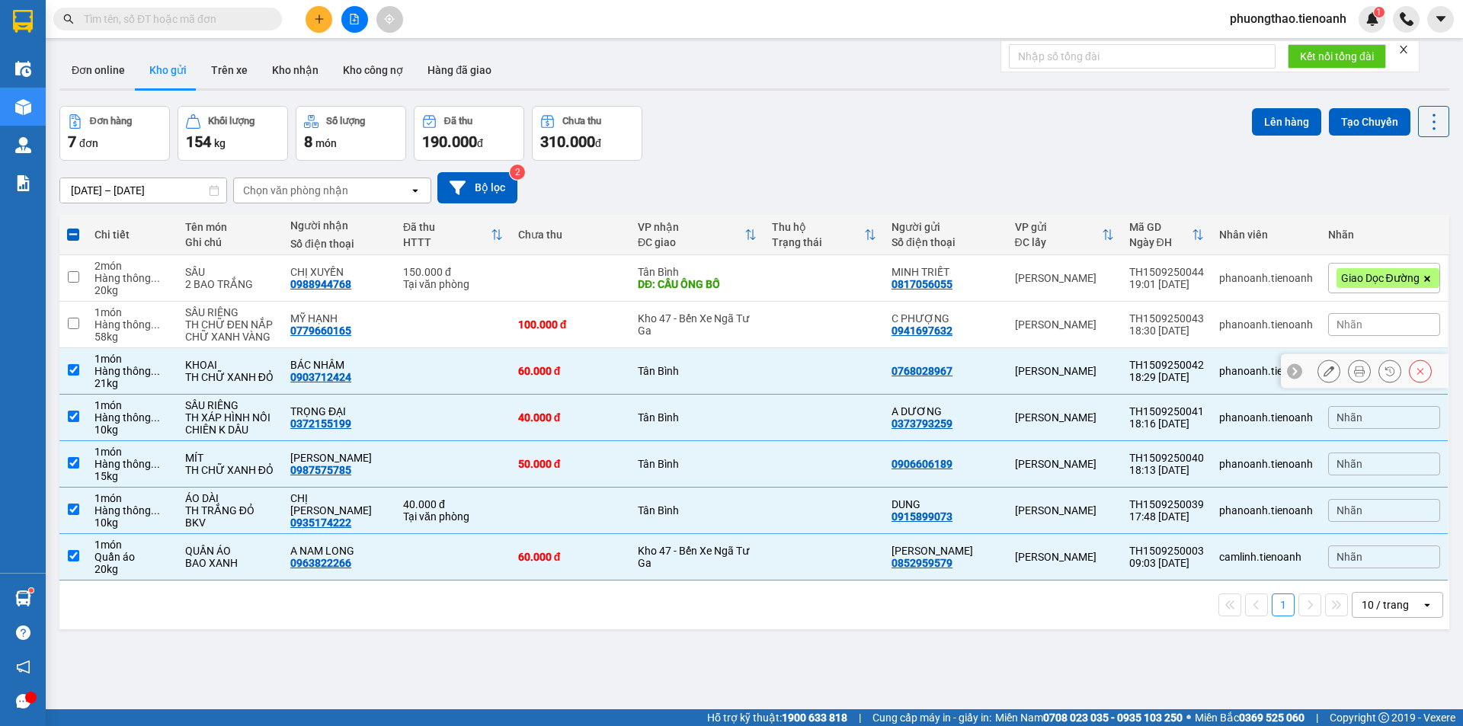
drag, startPoint x: 75, startPoint y: 373, endPoint x: 71, endPoint y: 383, distance: 10.9
click at [75, 373] on input "checkbox" at bounding box center [73, 369] width 11 height 11
checkbox input "false"
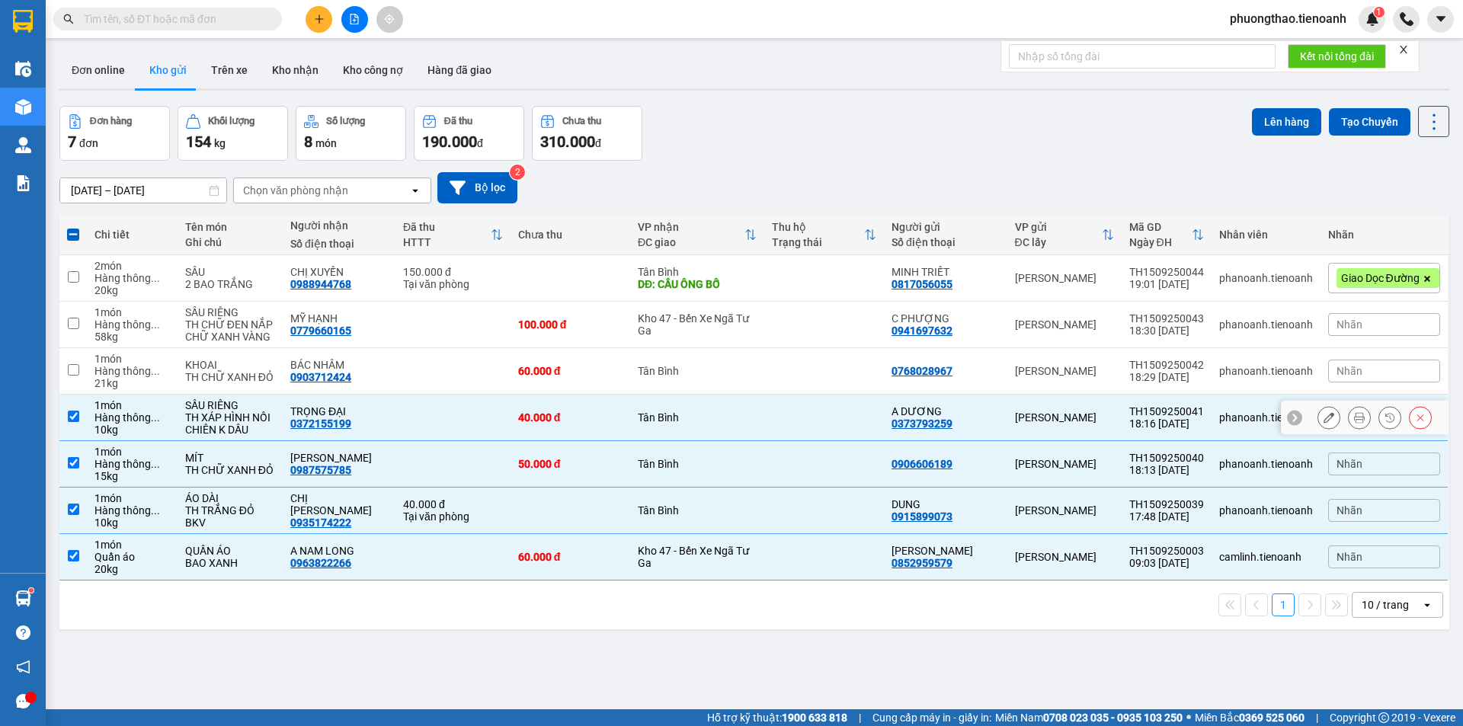
click at [73, 424] on td at bounding box center [72, 418] width 27 height 46
checkbox input "false"
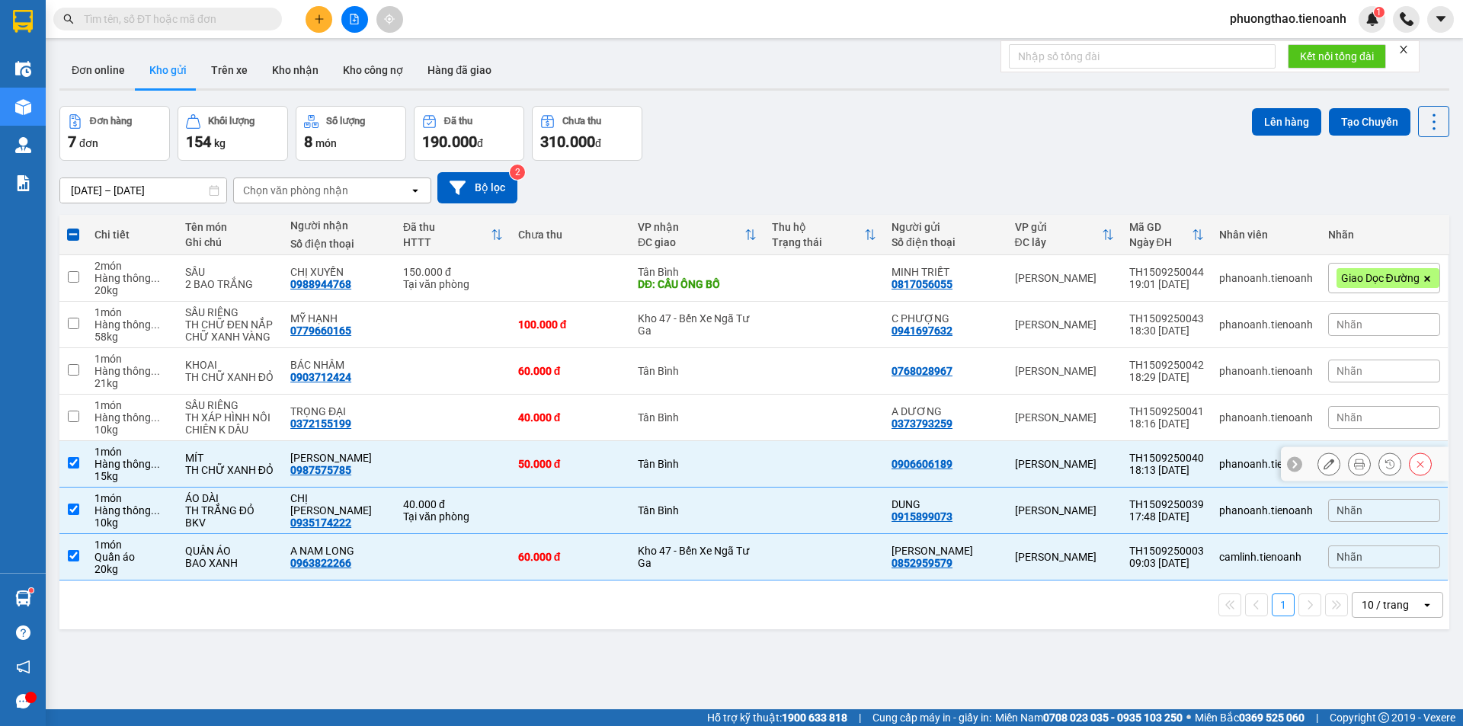
drag, startPoint x: 78, startPoint y: 454, endPoint x: 78, endPoint y: 473, distance: 19.1
click at [78, 459] on td at bounding box center [72, 464] width 27 height 46
checkbox input "false"
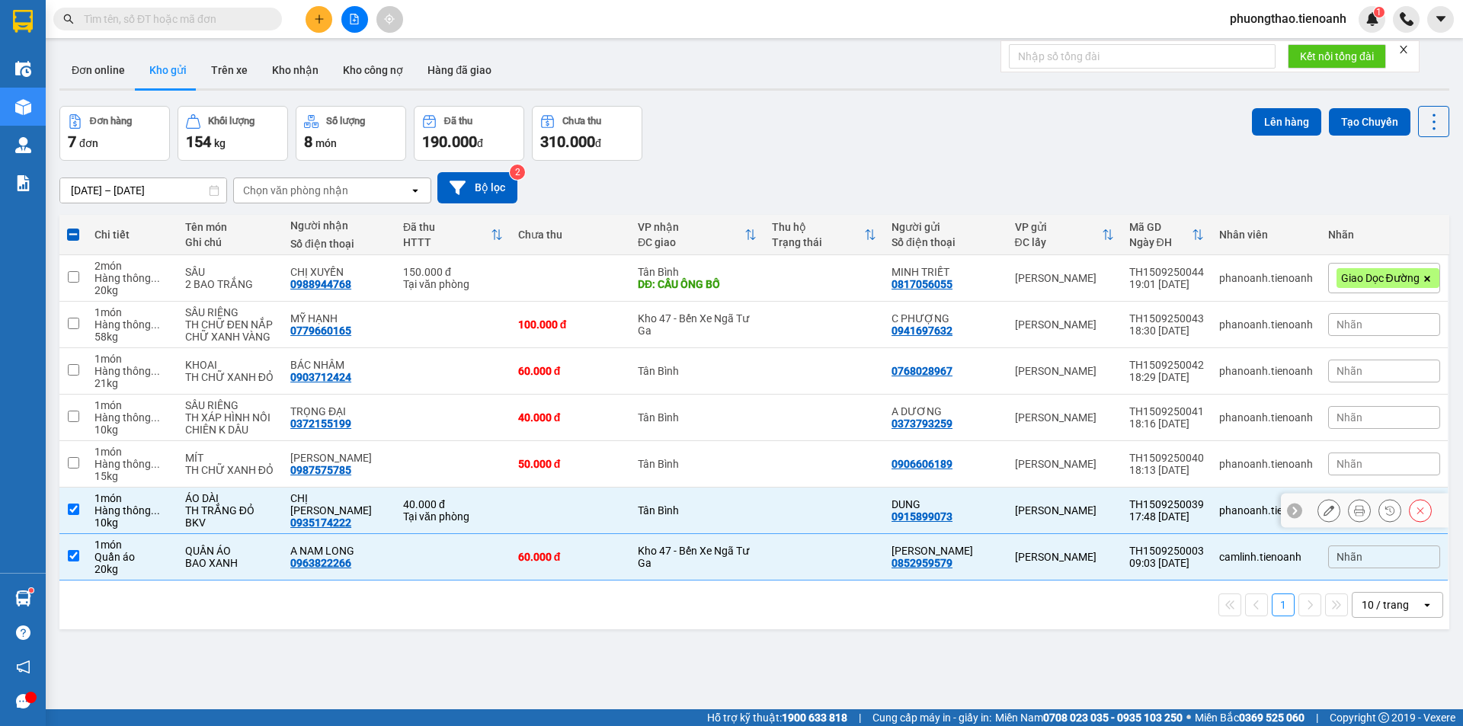
click at [76, 501] on td at bounding box center [72, 511] width 27 height 46
checkbox input "false"
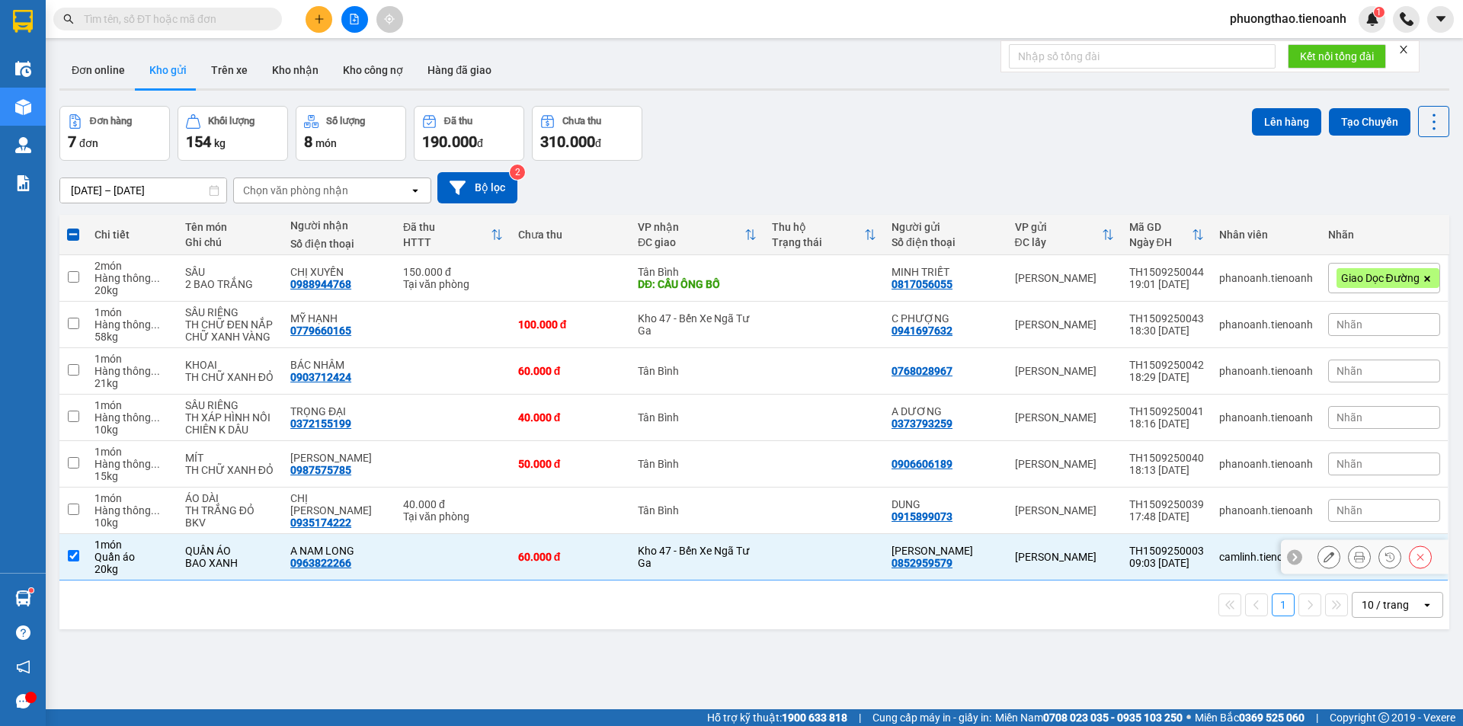
click at [78, 552] on td at bounding box center [72, 557] width 27 height 46
checkbox input "false"
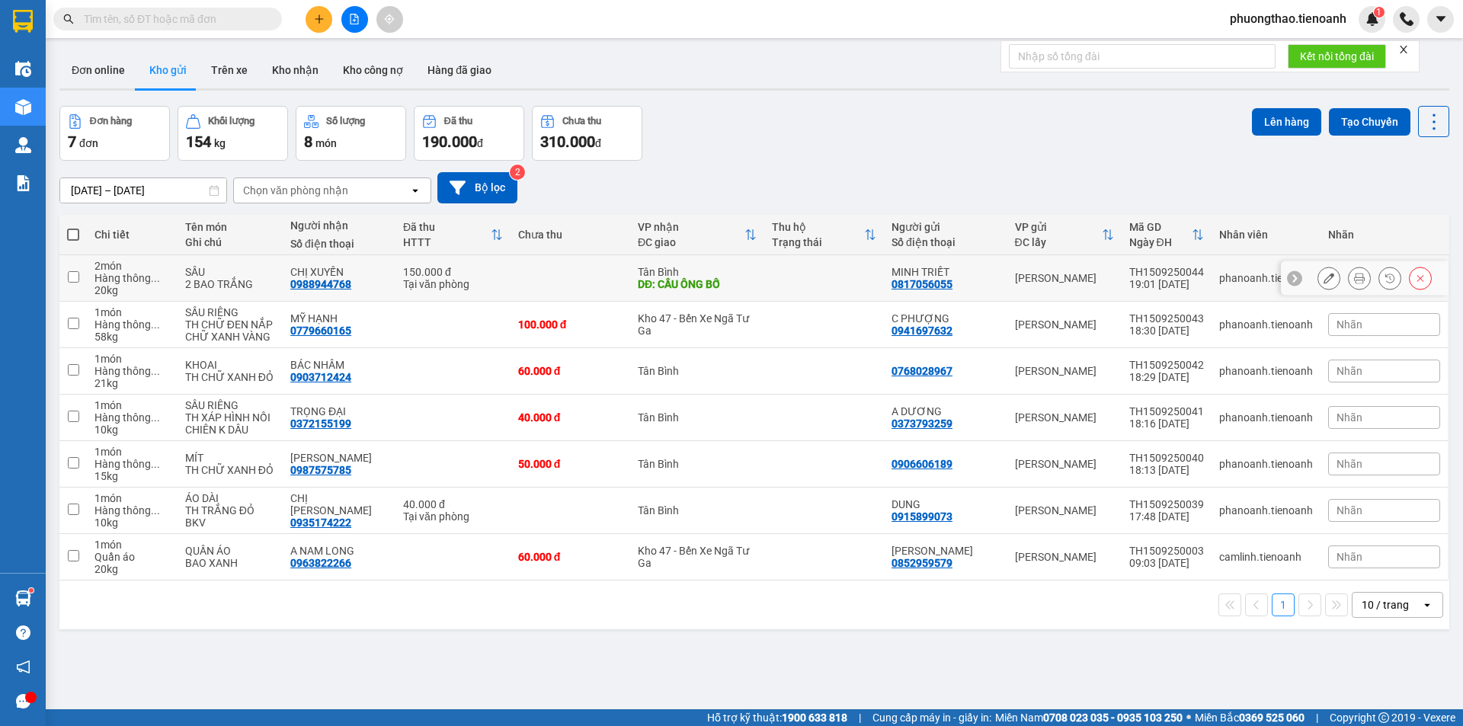
click at [77, 281] on input "checkbox" at bounding box center [73, 276] width 11 height 11
checkbox input "true"
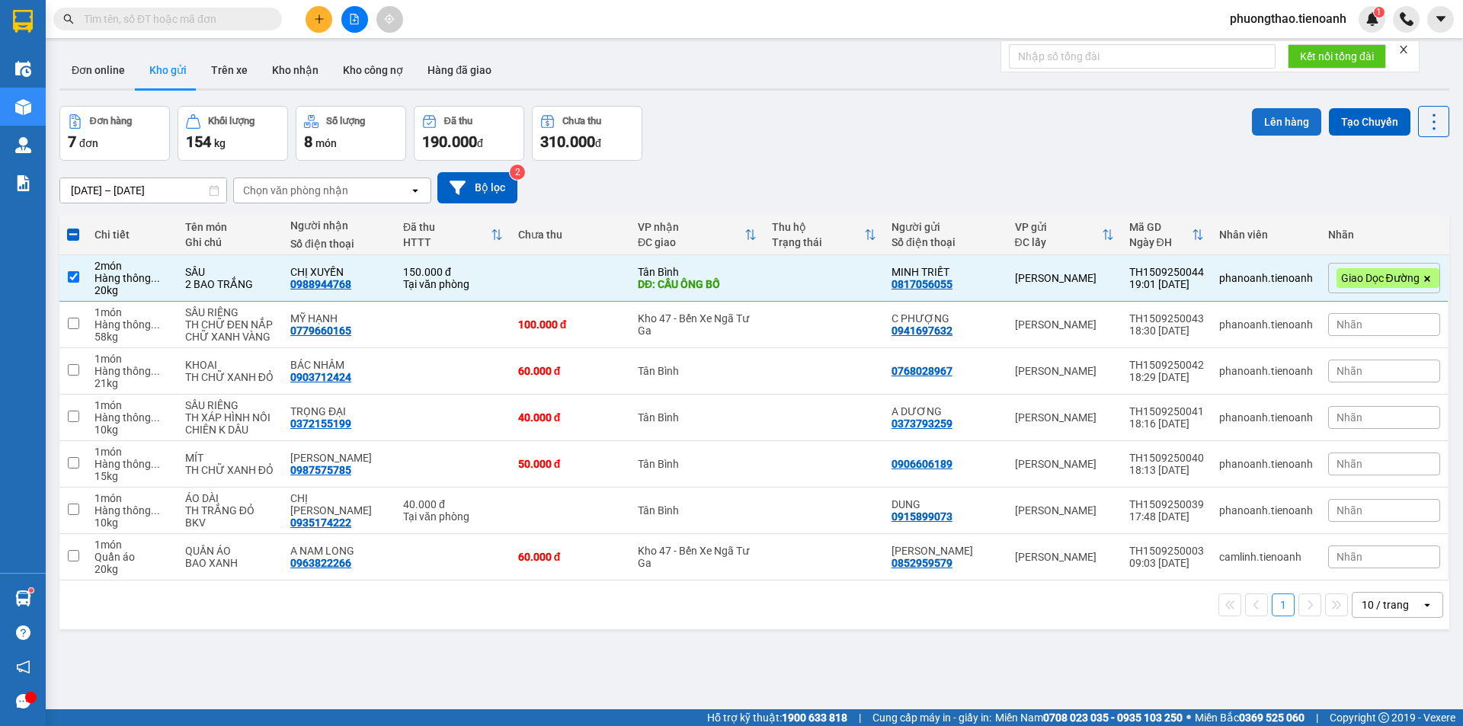
click at [1261, 127] on button "Lên hàng" at bounding box center [1286, 121] width 69 height 27
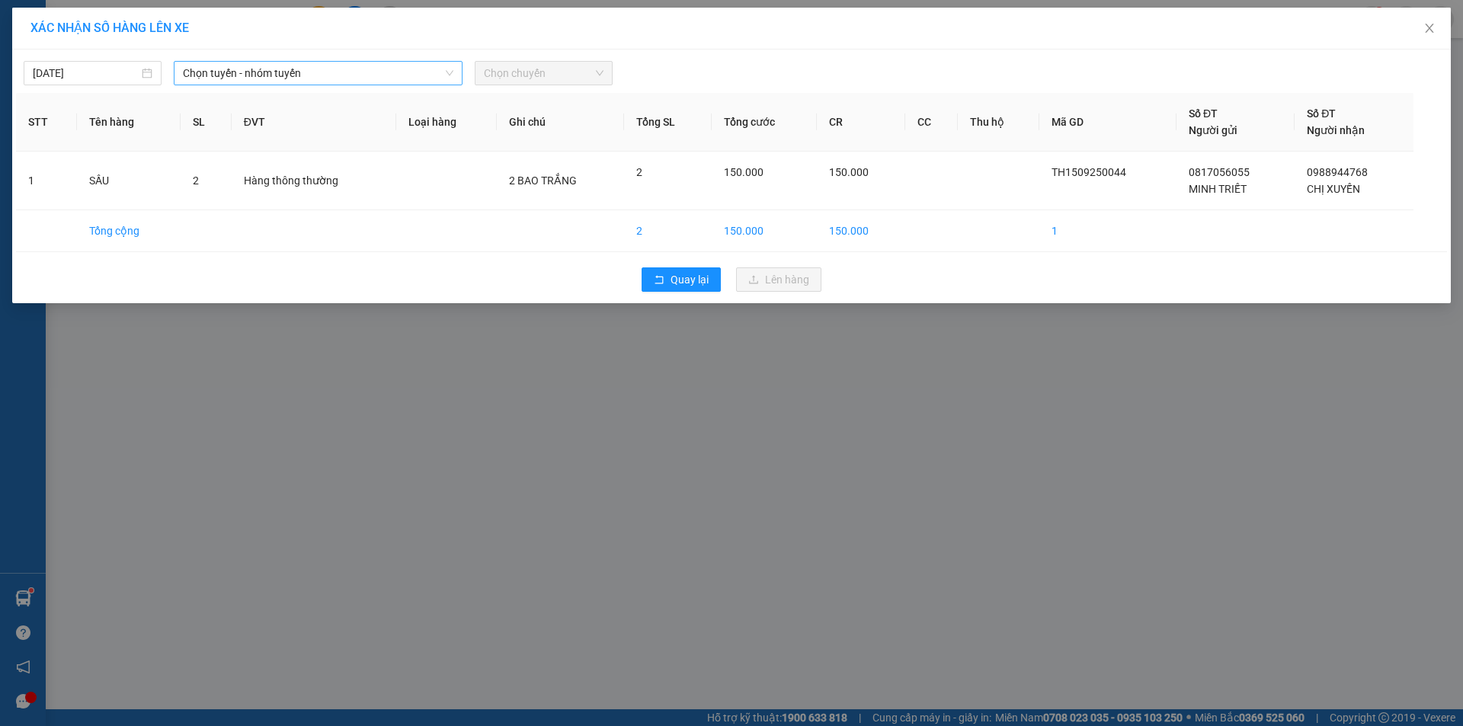
click at [278, 68] on span "Chọn tuyến - nhóm tuyến" at bounding box center [318, 73] width 270 height 23
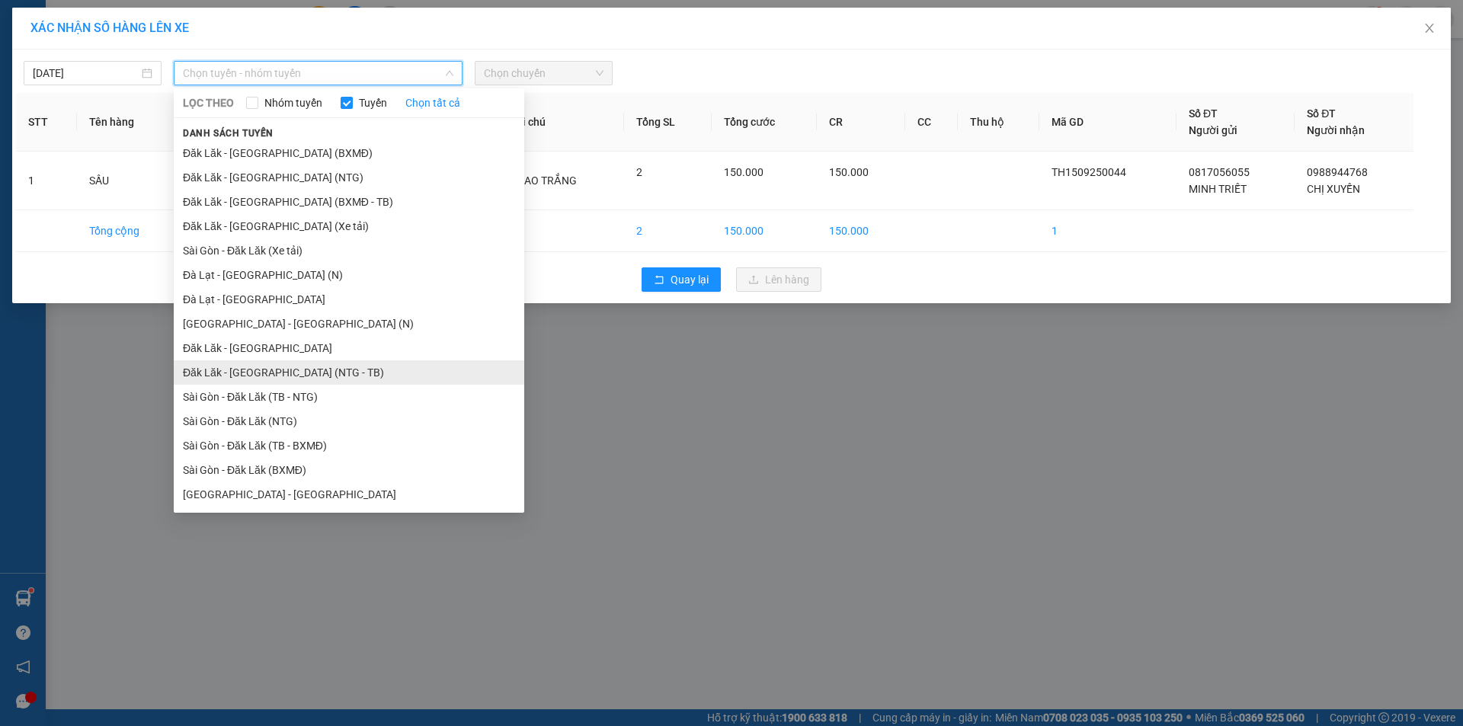
click at [333, 377] on li "Đăk Lăk - [GEOGRAPHIC_DATA] (NTG - TB)" at bounding box center [349, 372] width 350 height 24
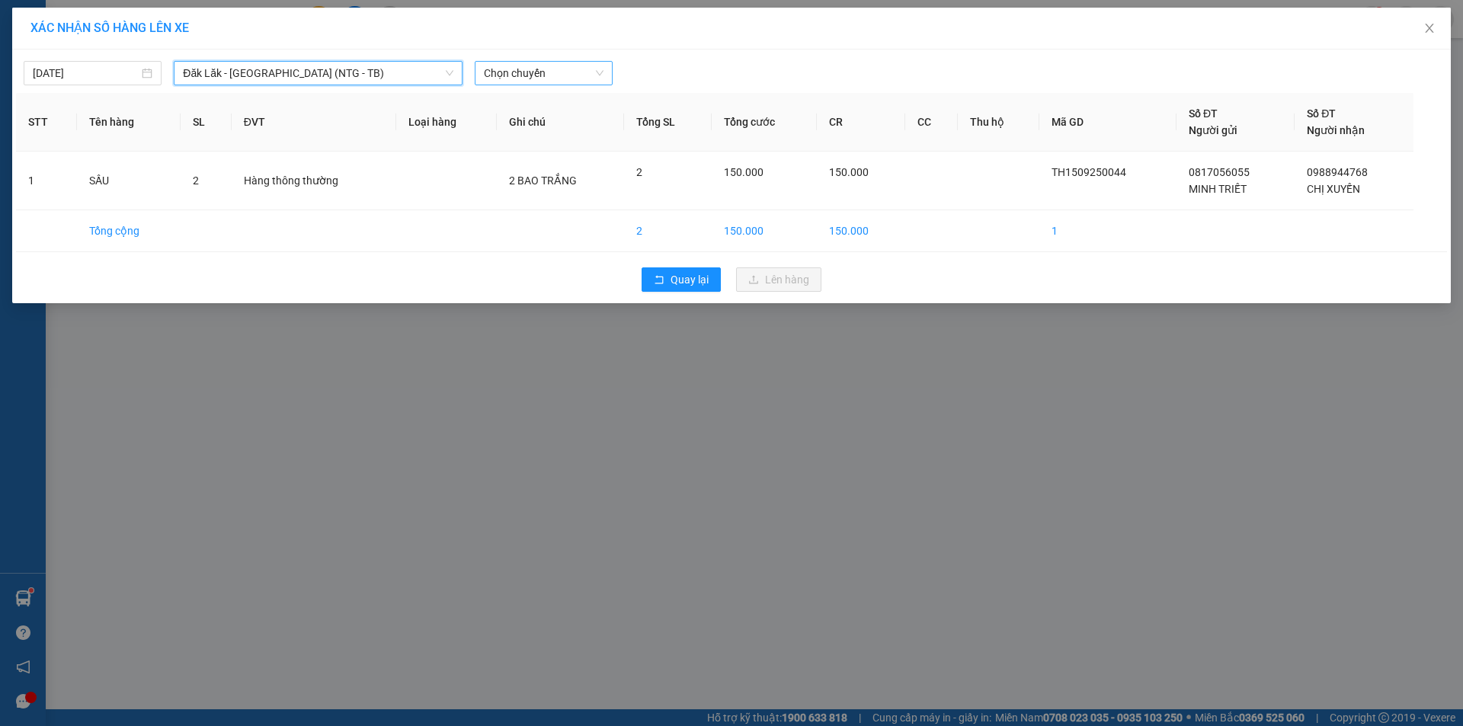
click at [527, 77] on span "Chọn chuyến" at bounding box center [544, 73] width 120 height 23
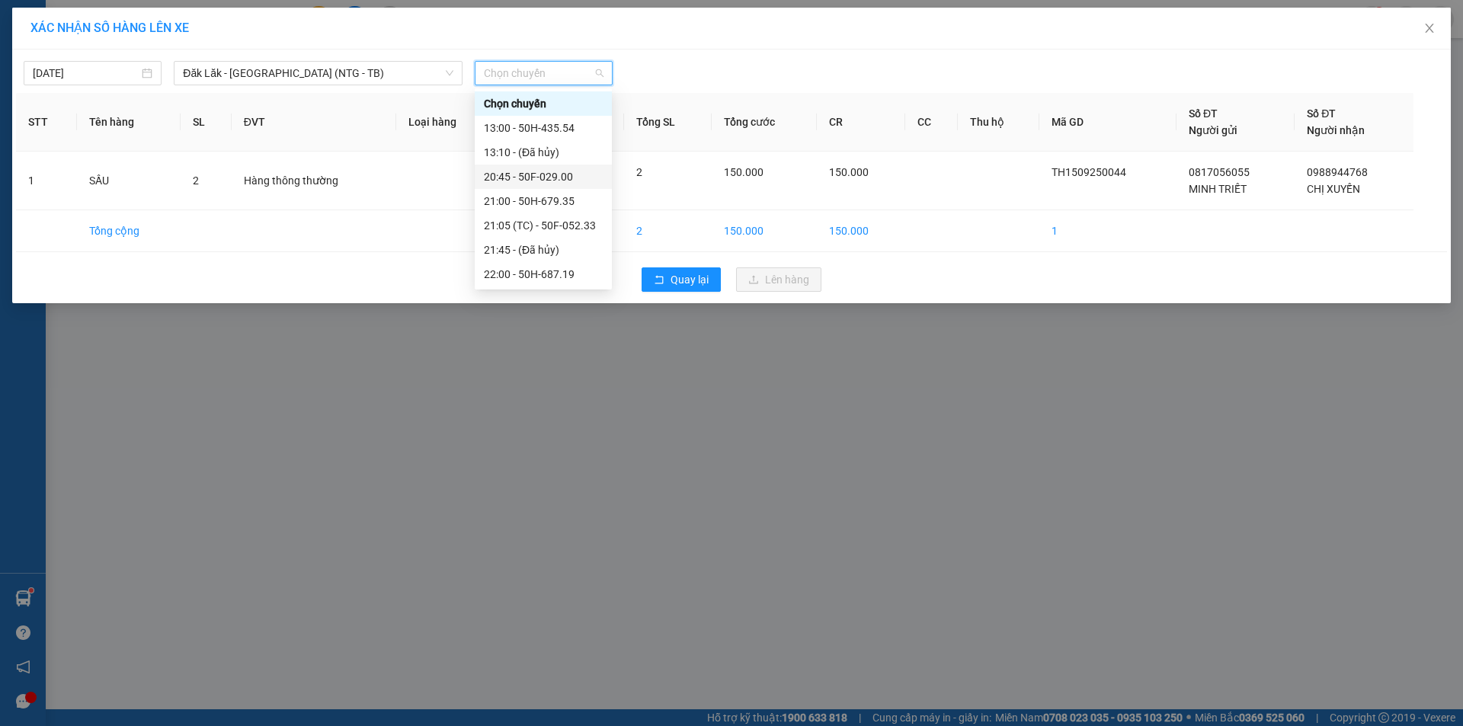
click at [565, 179] on div "20:45 - 50F-029.00" at bounding box center [543, 176] width 119 height 17
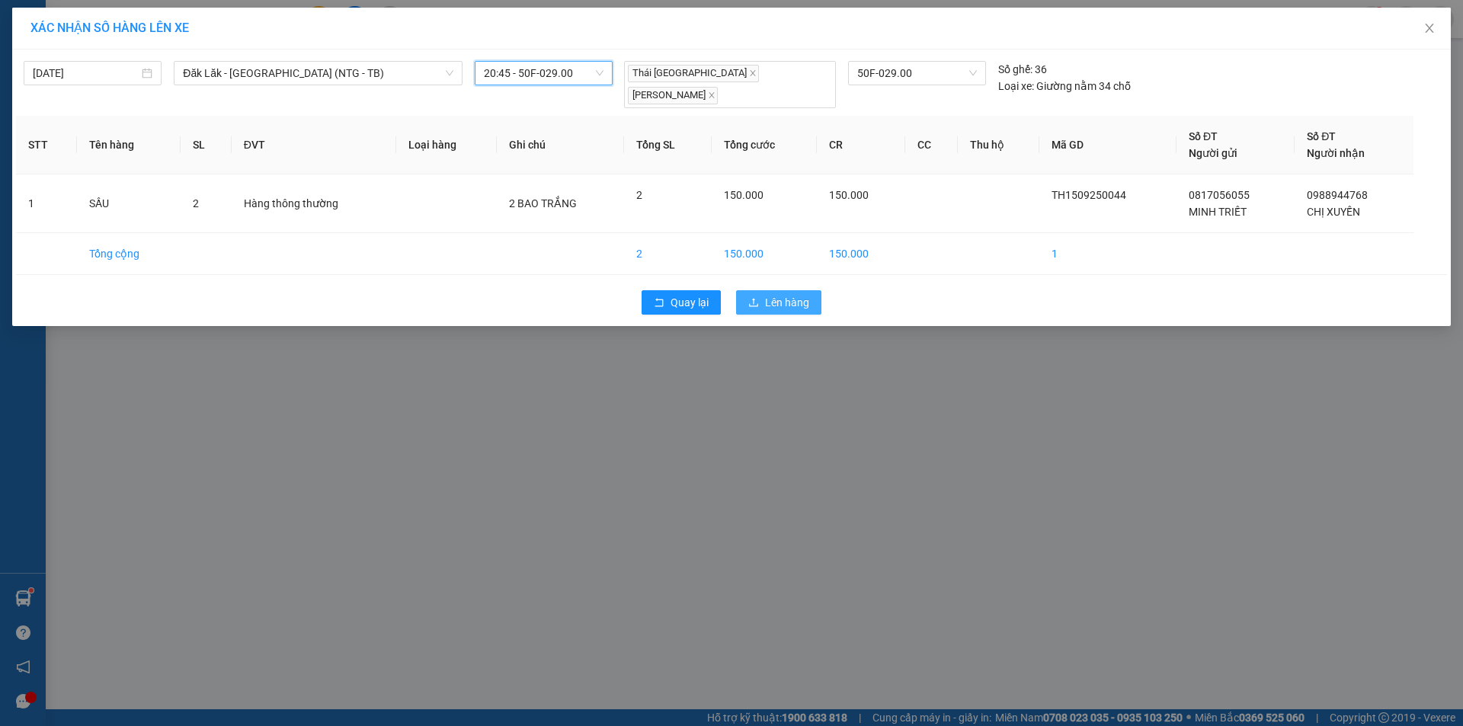
click at [764, 292] on button "Lên hàng" at bounding box center [778, 302] width 85 height 24
